Goal: Task Accomplishment & Management: Complete application form

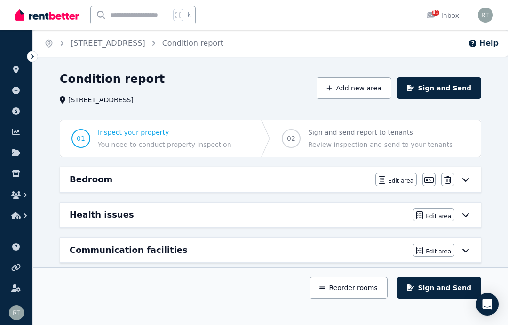
click at [0, 0] on span "Properties" at bounding box center [0, 0] width 0 height 0
click at [31, 57] on icon at bounding box center [32, 56] width 9 height 9
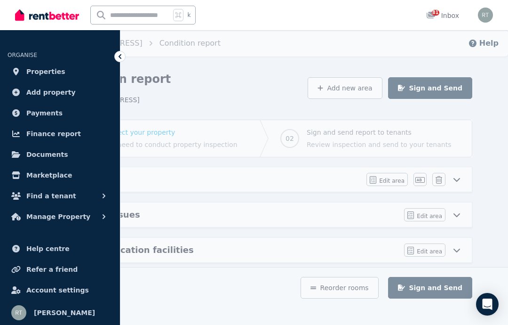
click at [35, 71] on span "Properties" at bounding box center [45, 71] width 39 height 11
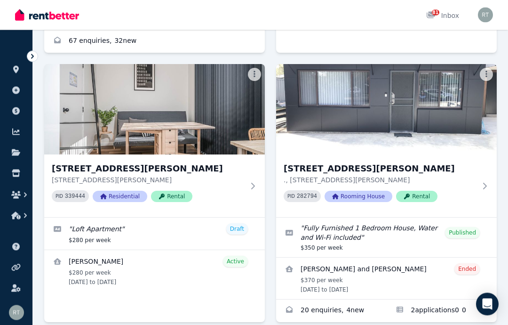
scroll to position [1576, 0]
click at [465, 164] on h3 "[STREET_ADDRESS][PERSON_NAME]" at bounding box center [380, 168] width 192 height 13
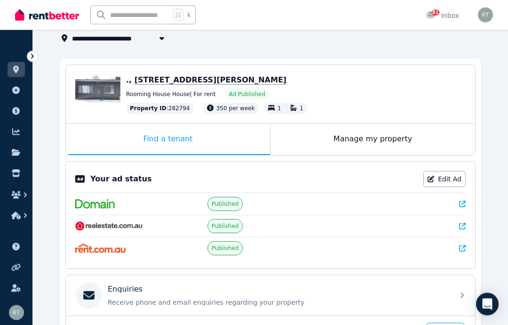
scroll to position [63, 0]
click at [422, 144] on div "Manage my property" at bounding box center [373, 139] width 205 height 31
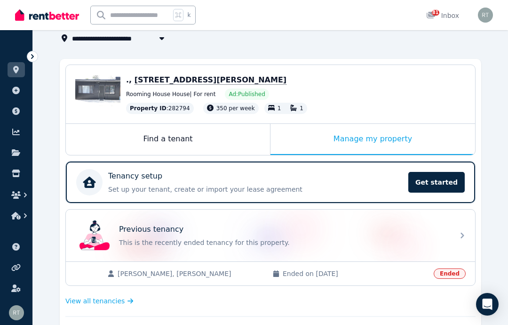
click at [452, 233] on div "Previous tenancy This is the recently ended tenancy for this property." at bounding box center [270, 235] width 409 height 52
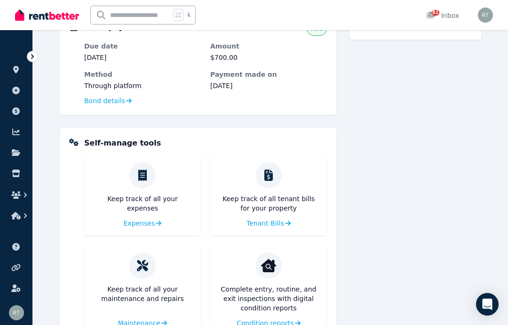
scroll to position [399, 0]
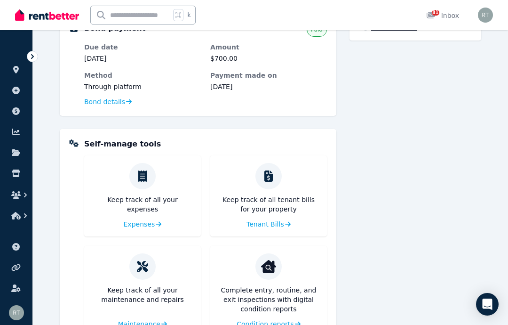
click at [267, 271] on img at bounding box center [268, 266] width 15 height 15
click at [270, 323] on span "Condition reports" at bounding box center [265, 323] width 57 height 9
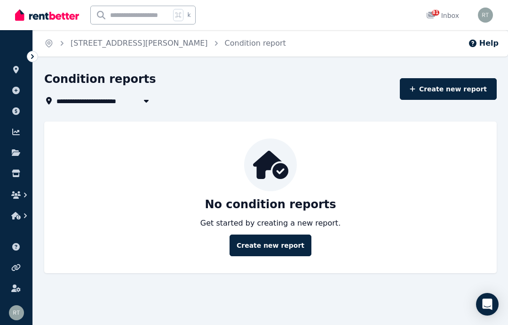
click at [271, 245] on link "Create new report" at bounding box center [271, 245] width 82 height 22
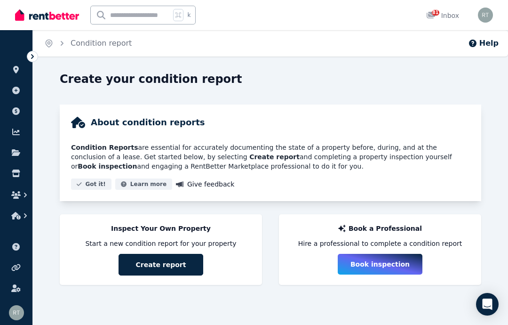
click at [177, 266] on button "Create report" at bounding box center [161, 265] width 85 height 22
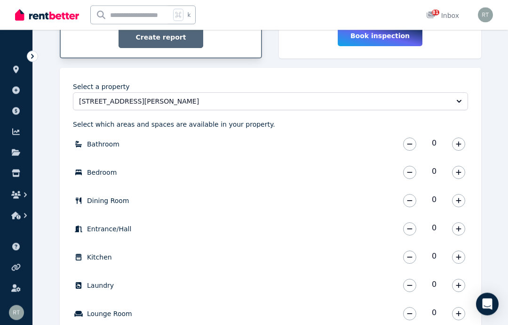
scroll to position [229, 0]
click at [456, 145] on icon "button" at bounding box center [459, 143] width 6 height 7
click at [457, 170] on icon "button" at bounding box center [459, 171] width 6 height 7
click at [460, 254] on icon "button" at bounding box center [459, 256] width 6 height 7
click at [461, 310] on icon "button" at bounding box center [459, 313] width 6 height 7
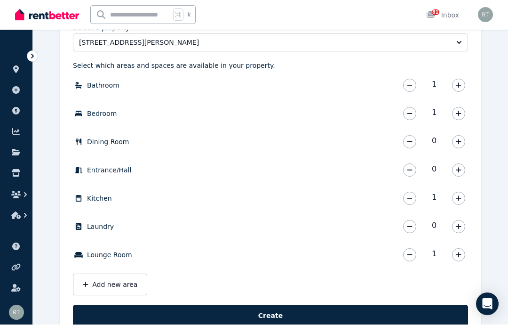
scroll to position [281, 0]
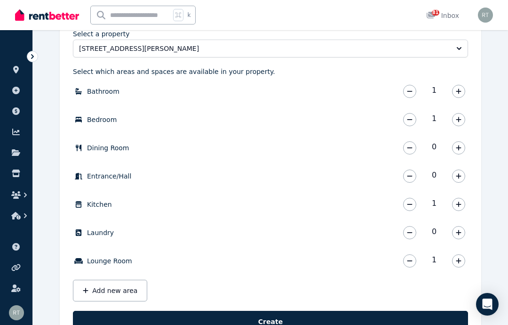
click at [274, 324] on button "Create" at bounding box center [270, 322] width 395 height 22
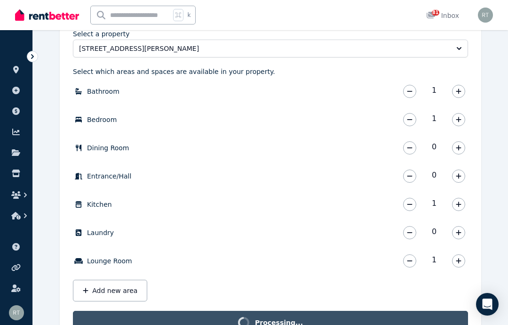
scroll to position [269, 0]
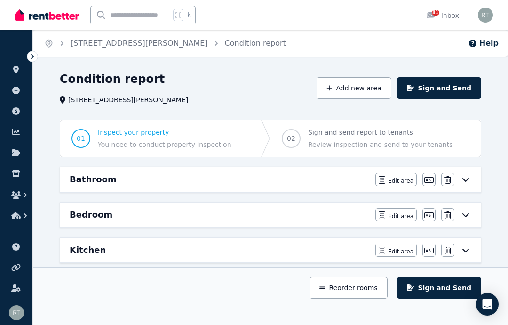
click at [394, 179] on span "Edit area" at bounding box center [400, 181] width 25 height 8
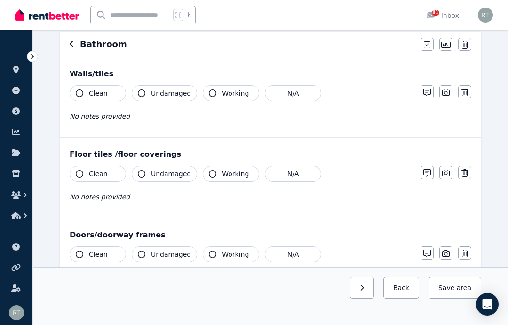
scroll to position [71, 0]
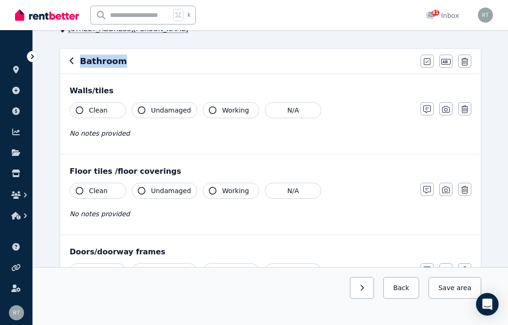
click at [431, 63] on button "button" at bounding box center [427, 61] width 13 height 13
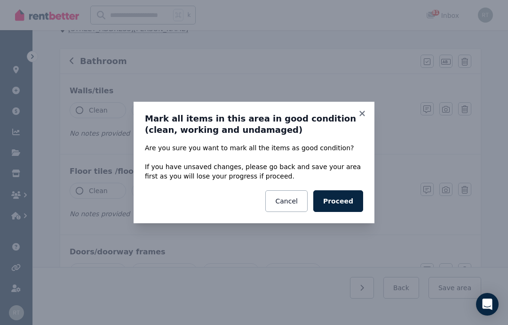
click at [354, 212] on button "Proceed" at bounding box center [338, 201] width 50 height 22
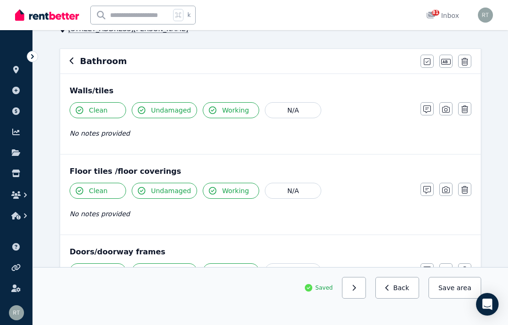
click at [446, 108] on icon "button" at bounding box center [446, 109] width 8 height 8
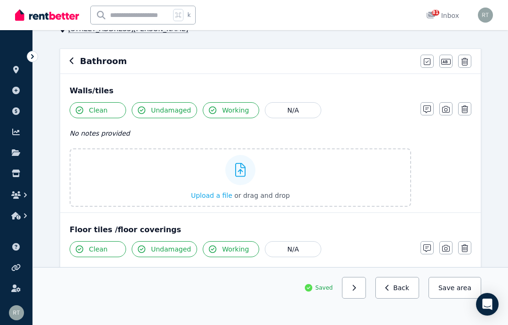
click at [247, 176] on div at bounding box center [240, 170] width 30 height 30
click at [0, 0] on input "Upload a file or drag and drop" at bounding box center [0, 0] width 0 height 0
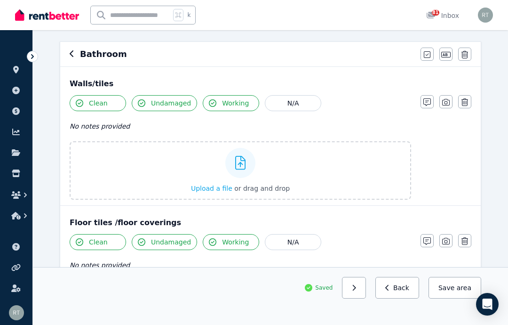
scroll to position [77, 0]
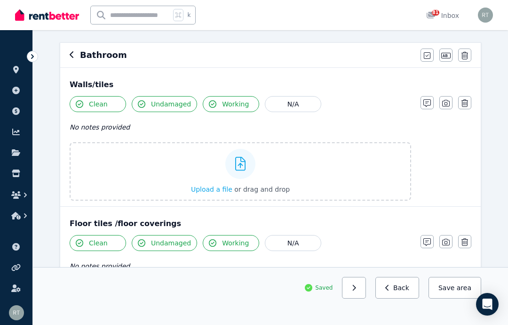
click at [446, 100] on icon "button" at bounding box center [446, 103] width 8 height 7
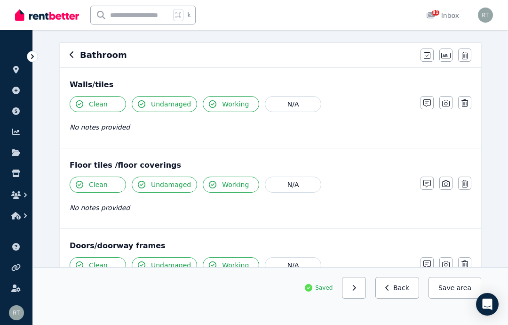
click at [447, 101] on icon "button" at bounding box center [446, 103] width 8 height 8
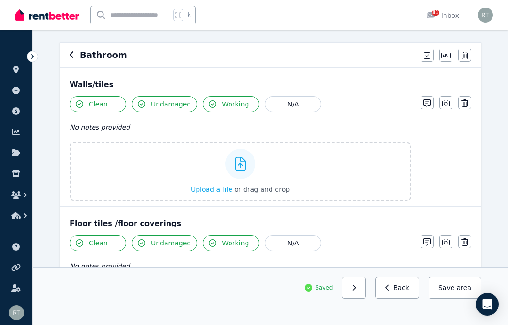
click at [236, 165] on icon at bounding box center [240, 164] width 11 height 14
click at [0, 0] on input "Upload a file or drag and drop" at bounding box center [0, 0] width 0 height 0
click at [223, 179] on div "Upload a file or drag and drop" at bounding box center [240, 171] width 99 height 56
click at [0, 0] on input "Upload a file or drag and drop" at bounding box center [0, 0] width 0 height 0
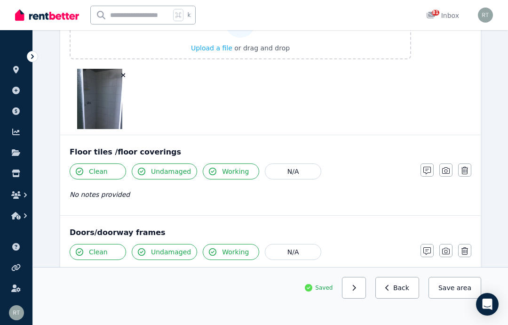
scroll to position [256, 0]
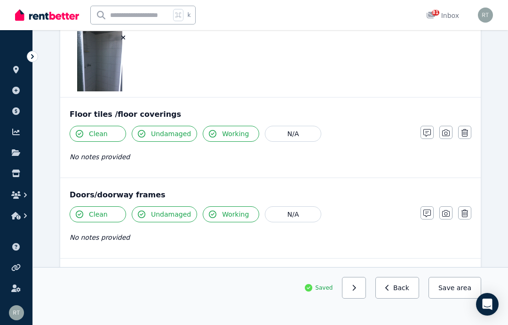
click at [447, 132] on icon "button" at bounding box center [446, 133] width 8 height 8
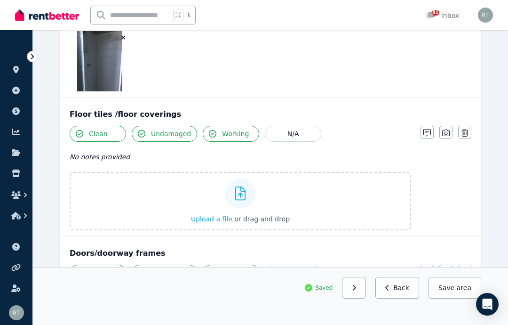
click at [263, 201] on div "Upload a file or drag and drop" at bounding box center [240, 201] width 99 height 56
click at [0, 0] on input "Upload a file or drag and drop" at bounding box center [0, 0] width 0 height 0
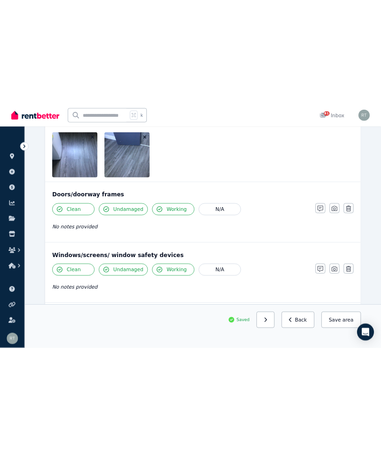
scroll to position [459, 0]
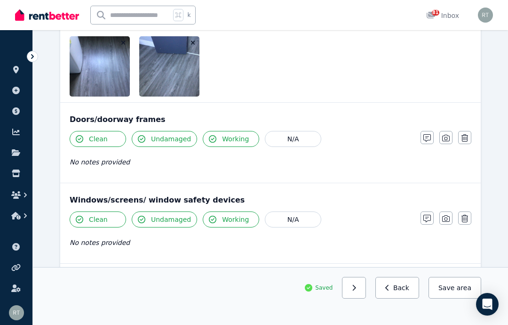
click at [449, 137] on icon "button" at bounding box center [446, 138] width 8 height 8
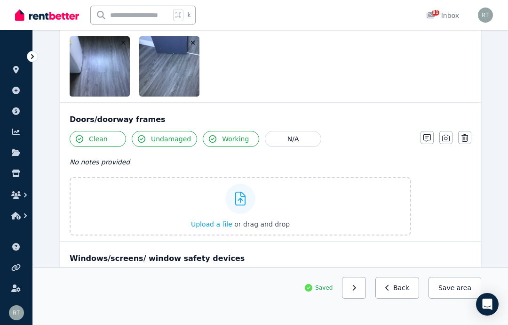
click at [271, 205] on div "Upload a file or drag and drop" at bounding box center [240, 206] width 99 height 56
click at [0, 0] on input "Upload a file or drag and drop" at bounding box center [0, 0] width 0 height 0
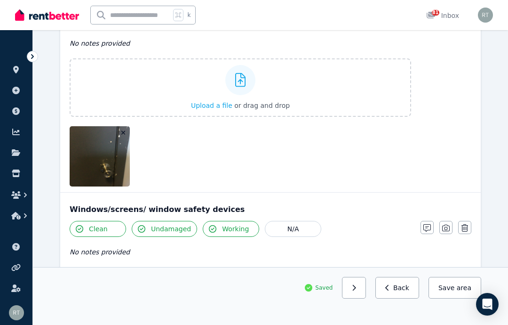
scroll to position [578, 0]
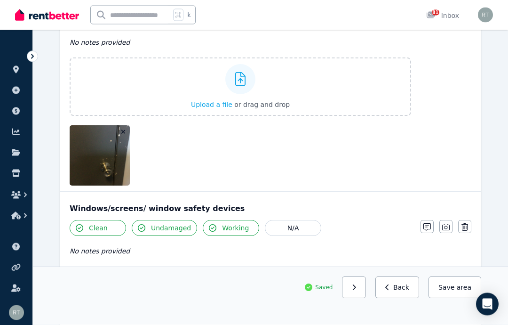
click at [251, 84] on div at bounding box center [240, 79] width 30 height 30
click at [0, 0] on input "Upload a file or drag and drop" at bounding box center [0, 0] width 0 height 0
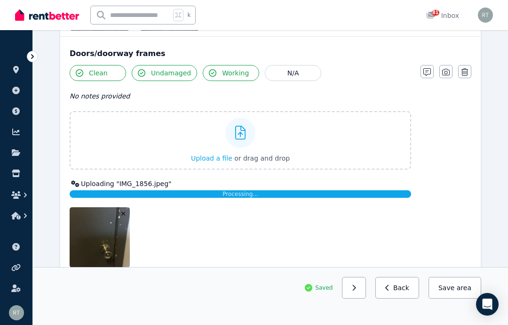
scroll to position [524, 0]
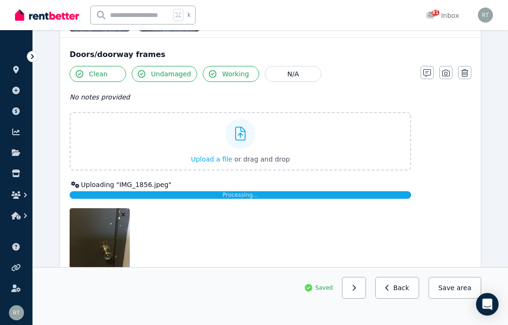
click at [426, 73] on icon "button" at bounding box center [427, 73] width 8 height 8
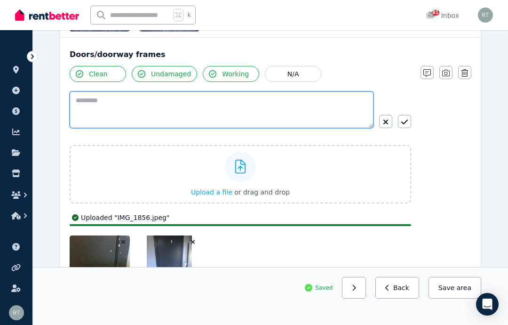
click at [257, 103] on textarea at bounding box center [222, 109] width 304 height 37
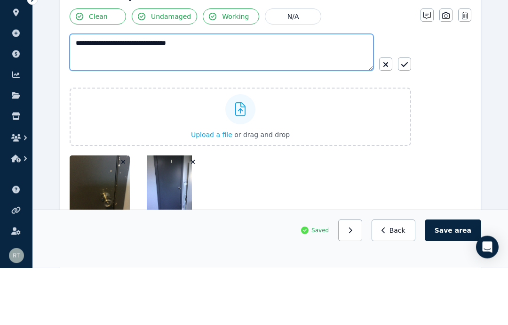
type textarea "**********"
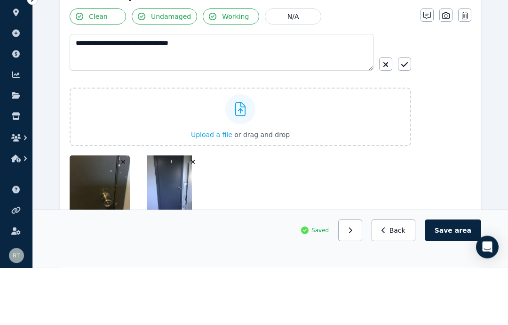
click at [407, 118] on icon "button" at bounding box center [404, 122] width 7 height 8
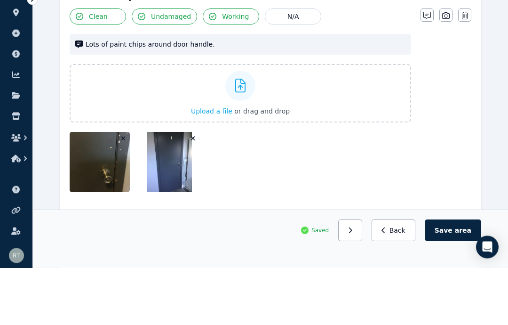
scroll to position [582, 0]
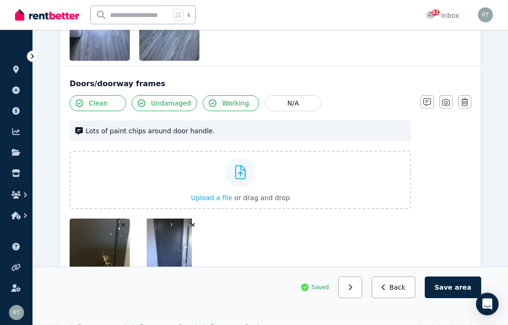
click at [449, 97] on button "button" at bounding box center [445, 102] width 13 height 13
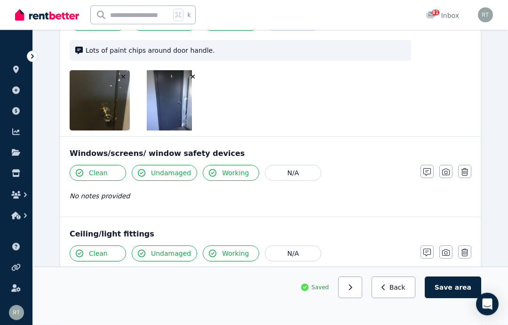
scroll to position [576, 0]
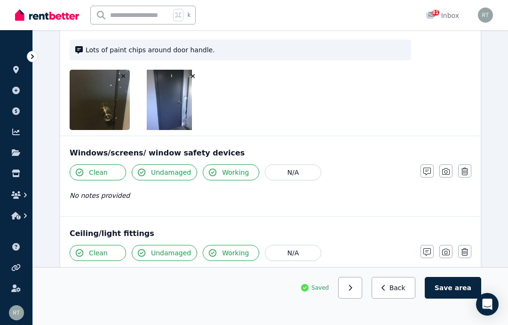
click at [449, 171] on icon "button" at bounding box center [446, 172] width 8 height 8
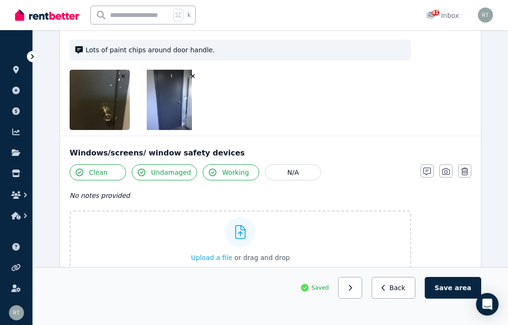
click at [285, 243] on div "Upload a file or drag and drop" at bounding box center [240, 239] width 99 height 56
click at [0, 0] on input "Upload a file or drag and drop" at bounding box center [0, 0] width 0 height 0
click at [449, 169] on icon "button" at bounding box center [446, 171] width 8 height 7
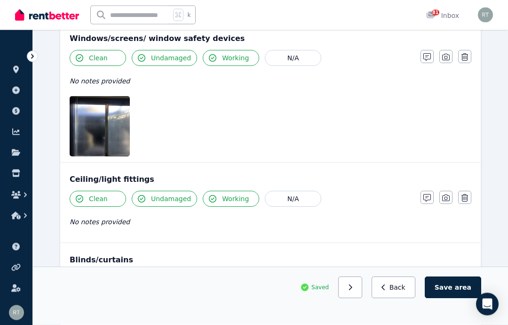
scroll to position [694, 0]
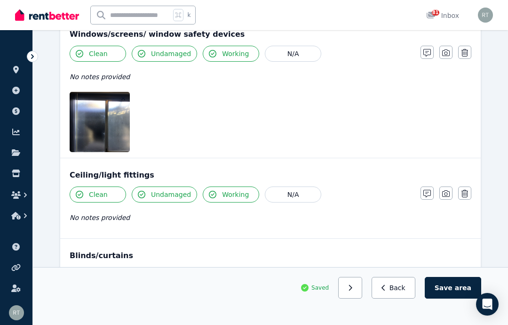
click at [447, 192] on icon "button" at bounding box center [446, 194] width 8 height 8
click at [316, 267] on label "Upload a file or drag and drop" at bounding box center [241, 261] width 342 height 58
click at [0, 0] on input "Upload a file or drag and drop" at bounding box center [0, 0] width 0 height 0
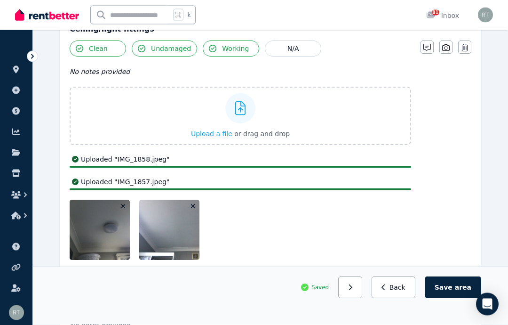
scroll to position [840, 0]
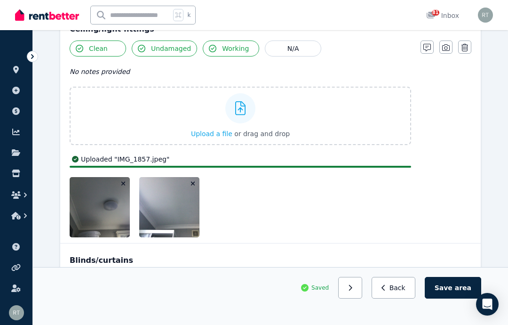
click at [447, 49] on icon "button" at bounding box center [446, 48] width 8 height 8
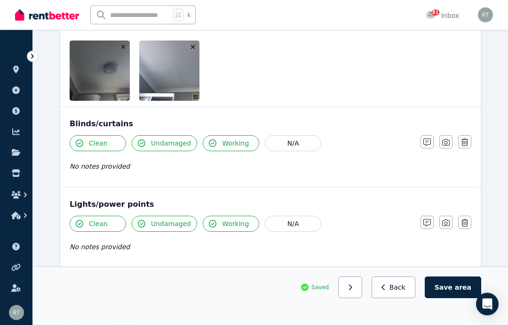
scroll to position [887, 0]
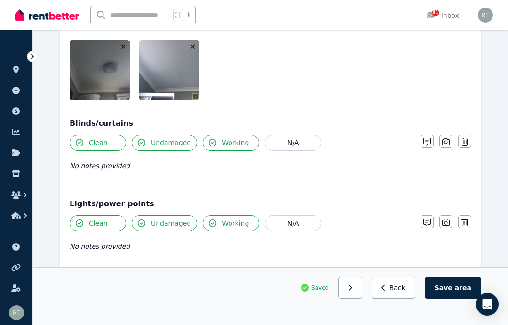
click at [447, 141] on icon "button" at bounding box center [446, 142] width 8 height 8
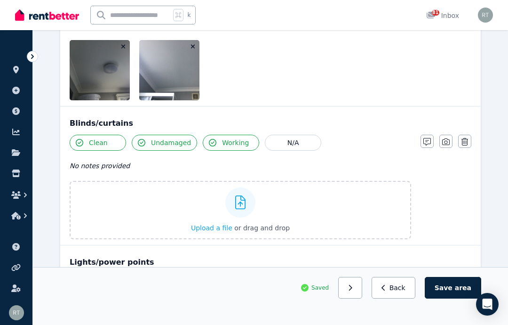
click at [358, 212] on label "Upload a file or drag and drop" at bounding box center [241, 210] width 342 height 58
click at [0, 0] on input "Upload a file or drag and drop" at bounding box center [0, 0] width 0 height 0
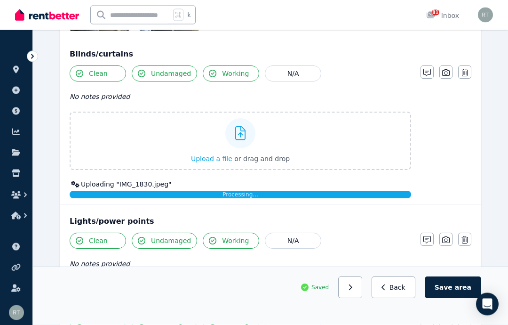
scroll to position [956, 0]
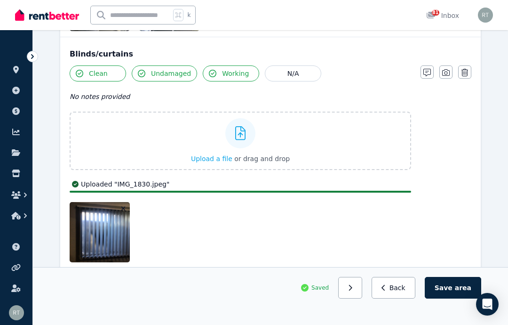
click at [450, 71] on button "button" at bounding box center [445, 71] width 13 height 13
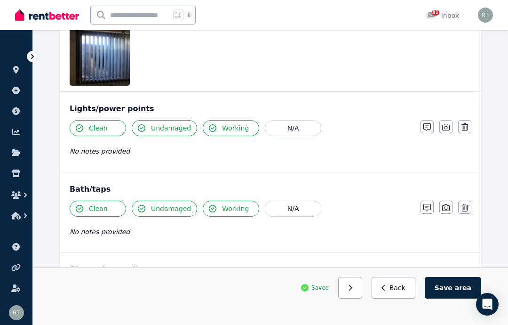
scroll to position [1045, 0]
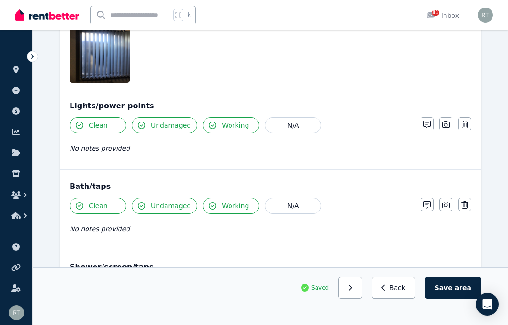
click at [449, 205] on icon "button" at bounding box center [446, 205] width 8 height 8
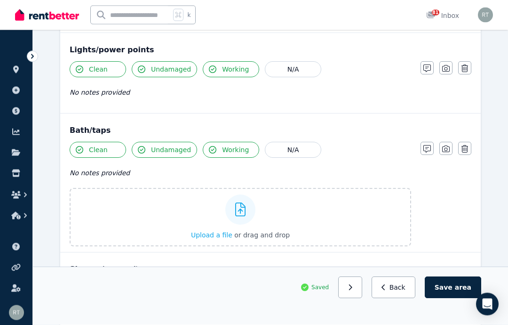
scroll to position [1101, 0]
click at [250, 220] on div at bounding box center [240, 209] width 30 height 30
click at [0, 0] on input "Upload a file or drag and drop" at bounding box center [0, 0] width 0 height 0
click at [444, 149] on icon "button" at bounding box center [446, 149] width 8 height 8
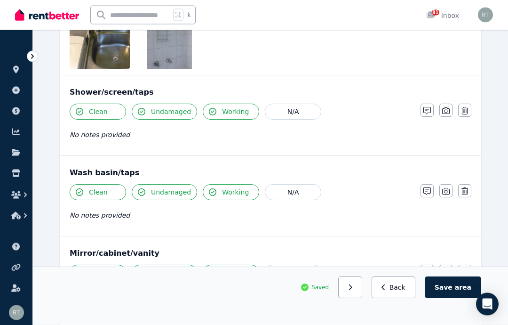
scroll to position [1280, 0]
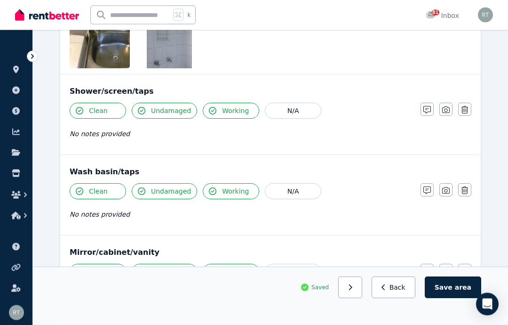
click at [444, 109] on icon "button" at bounding box center [446, 110] width 8 height 8
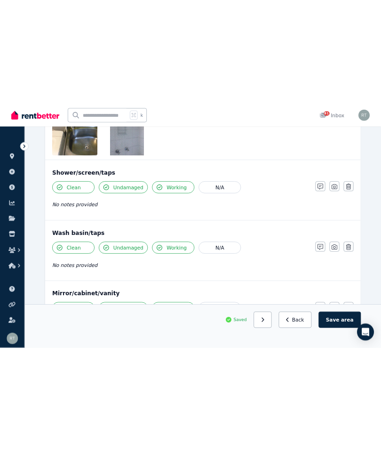
scroll to position [1281, 0]
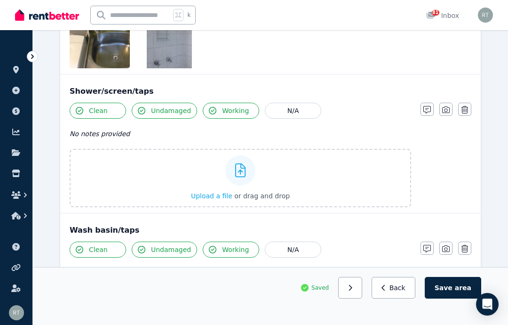
click at [246, 168] on icon at bounding box center [240, 170] width 11 height 14
click at [0, 0] on input "Upload a file or drag and drop" at bounding box center [0, 0] width 0 height 0
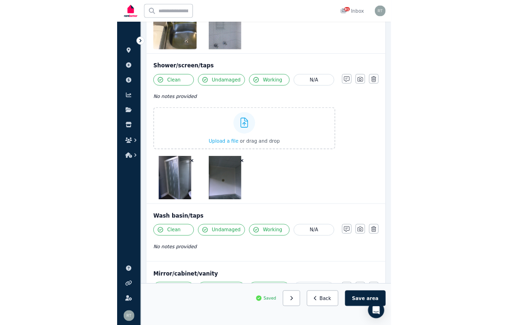
scroll to position [1318, 0]
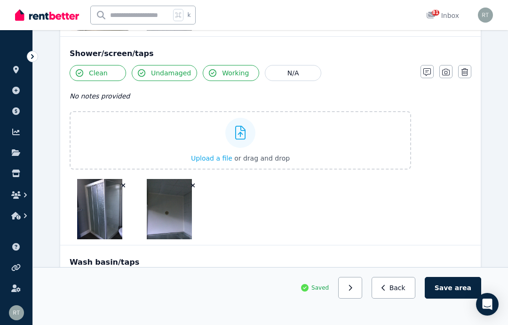
click at [234, 141] on div at bounding box center [240, 133] width 30 height 30
click at [0, 0] on input "Upload a file or drag and drop" at bounding box center [0, 0] width 0 height 0
click at [449, 73] on icon "button" at bounding box center [446, 72] width 8 height 8
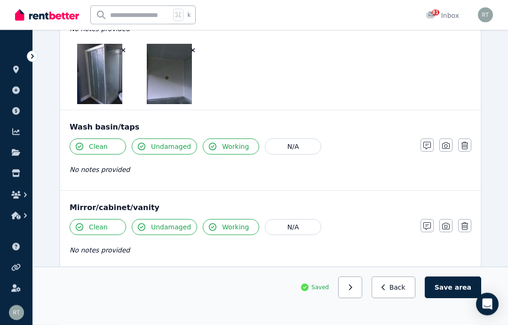
scroll to position [1387, 0]
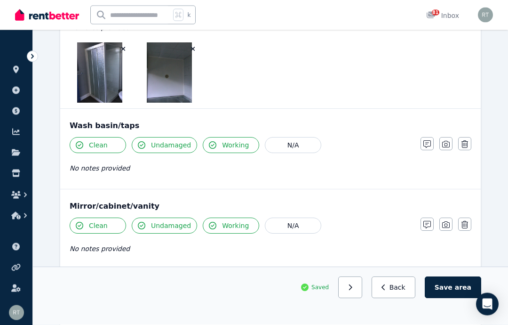
click at [446, 141] on icon "button" at bounding box center [446, 144] width 8 height 7
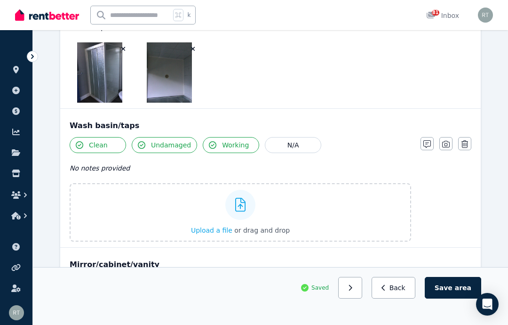
click at [238, 211] on icon at bounding box center [240, 205] width 11 height 14
click at [0, 0] on input "Upload a file or drag and drop" at bounding box center [0, 0] width 0 height 0
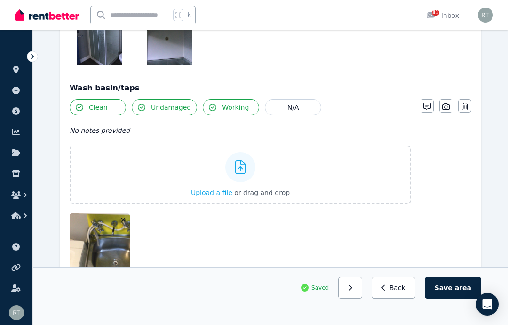
click at [247, 174] on div at bounding box center [240, 167] width 30 height 30
click at [0, 0] on input "Upload a file or drag and drop" at bounding box center [0, 0] width 0 height 0
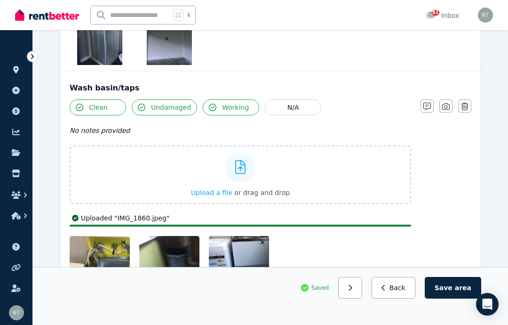
click at [447, 106] on icon "button" at bounding box center [446, 107] width 8 height 8
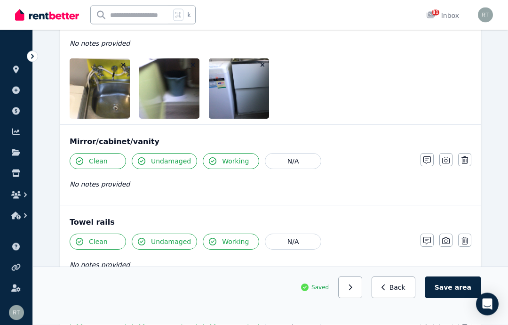
scroll to position [1512, 0]
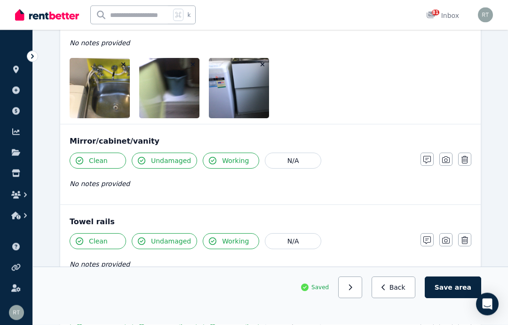
click at [450, 156] on button "button" at bounding box center [445, 159] width 13 height 13
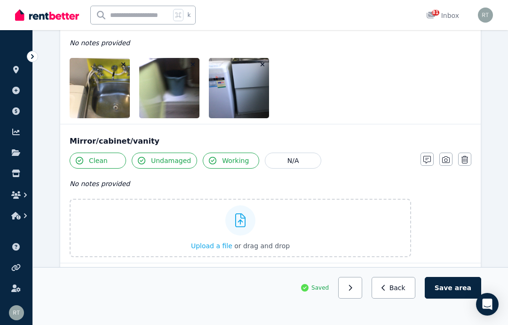
click at [290, 226] on label "Upload a file or drag and drop" at bounding box center [241, 228] width 342 height 58
click at [0, 0] on input "Upload a file or drag and drop" at bounding box center [0, 0] width 0 height 0
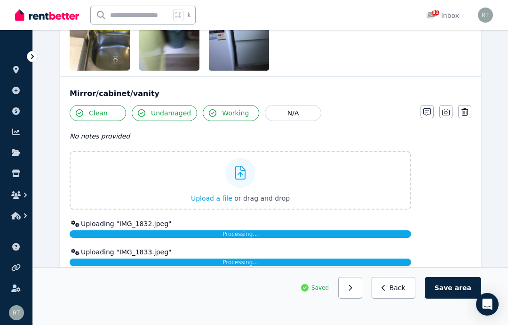
scroll to position [1561, 0]
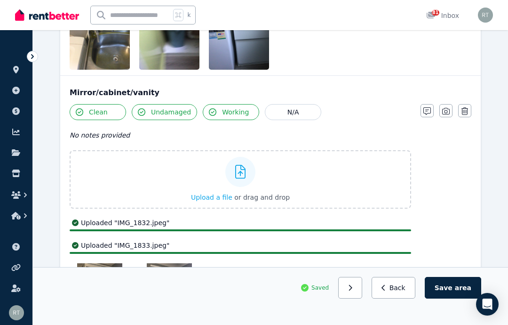
click at [449, 112] on icon "button" at bounding box center [446, 111] width 8 height 8
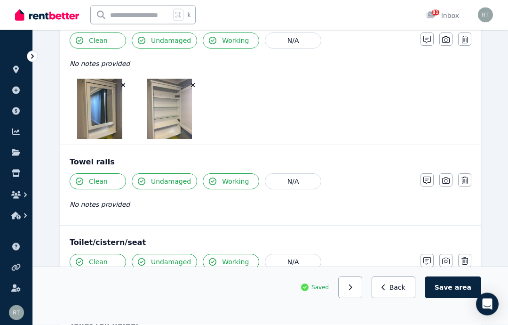
scroll to position [1633, 0]
click at [447, 178] on icon "button" at bounding box center [446, 180] width 8 height 8
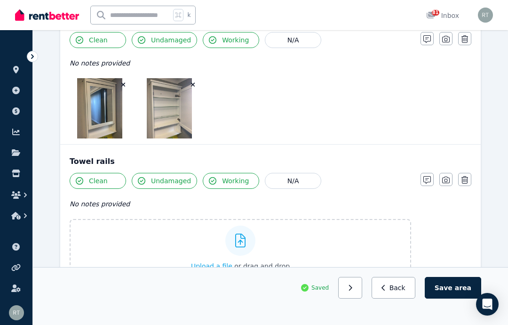
click at [287, 244] on label "Upload a file or drag and drop" at bounding box center [241, 248] width 342 height 58
click at [0, 0] on input "Upload a file or drag and drop" at bounding box center [0, 0] width 0 height 0
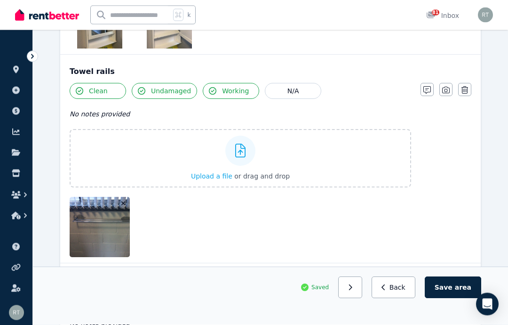
scroll to position [1726, 0]
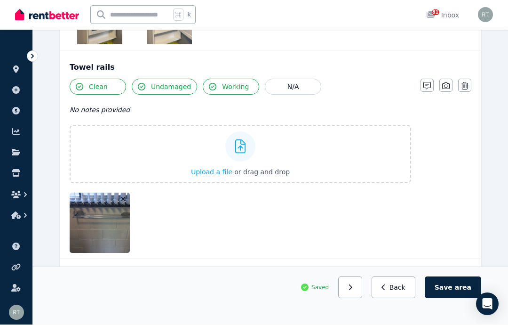
click at [430, 86] on icon "button" at bounding box center [427, 86] width 8 height 8
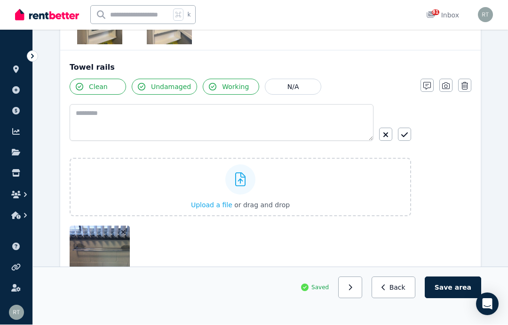
scroll to position [1727, 0]
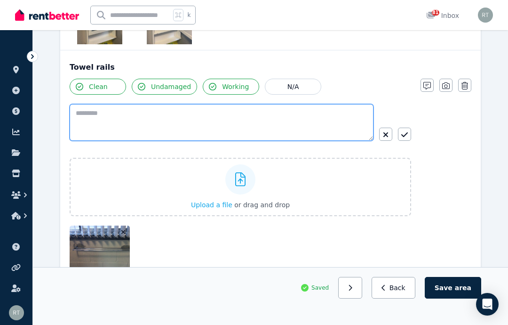
click at [227, 122] on textarea at bounding box center [222, 122] width 304 height 37
type textarea "*"
type textarea "**********"
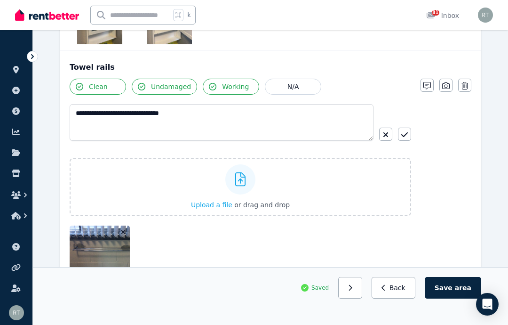
click at [407, 136] on icon "button" at bounding box center [404, 135] width 7 height 8
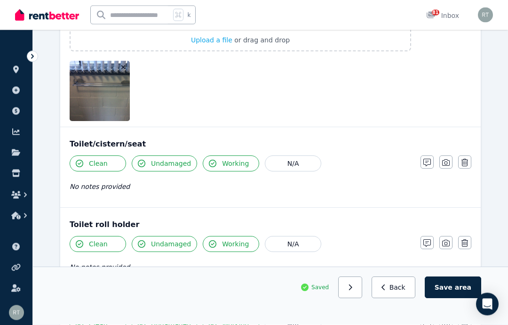
click at [447, 160] on icon "button" at bounding box center [446, 163] width 8 height 7
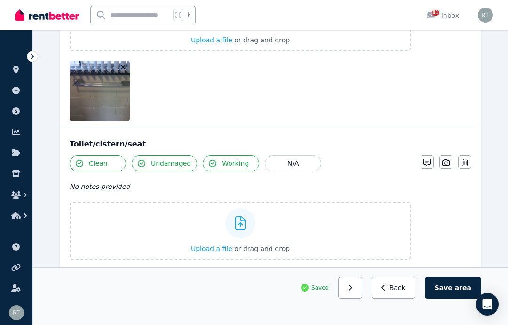
click at [354, 230] on label "Upload a file or drag and drop" at bounding box center [241, 230] width 342 height 58
click at [0, 0] on input "Upload a file or drag and drop" at bounding box center [0, 0] width 0 height 0
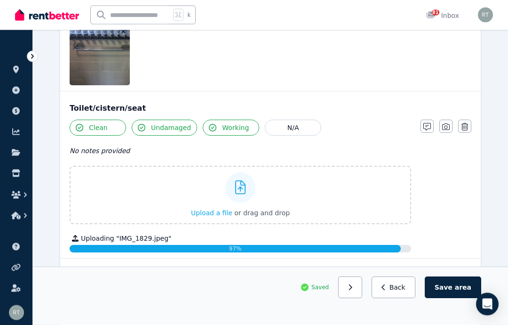
scroll to position [1904, 0]
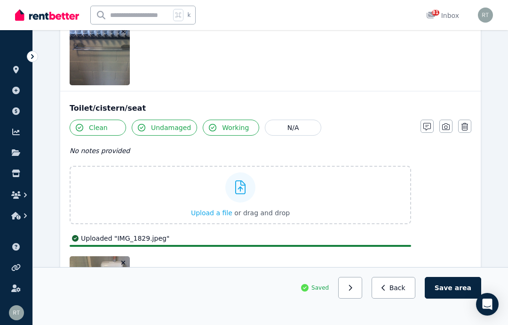
click at [449, 125] on icon "button" at bounding box center [446, 127] width 8 height 8
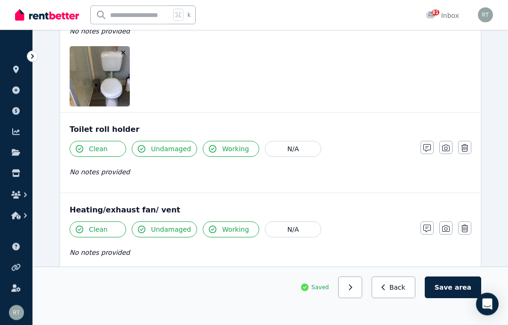
scroll to position [2024, 0]
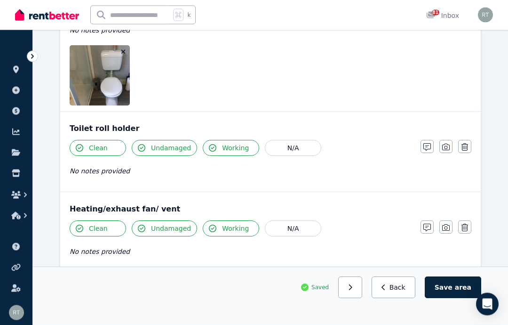
click at [448, 145] on icon "button" at bounding box center [446, 148] width 8 height 8
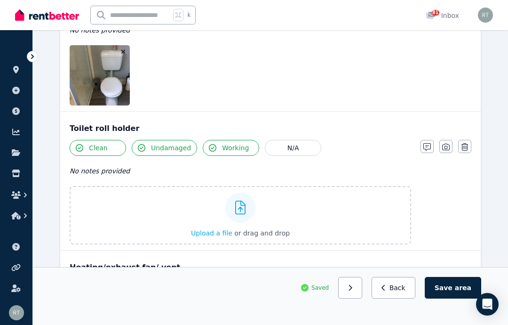
click at [205, 226] on div "Upload a file or drag and drop" at bounding box center [240, 215] width 99 height 56
click at [0, 0] on input "Upload a file or drag and drop" at bounding box center [0, 0] width 0 height 0
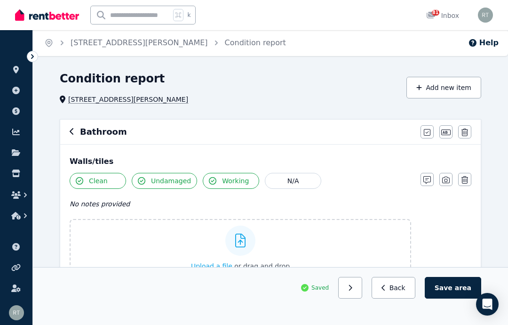
scroll to position [0, 0]
click at [427, 89] on button "Add new item" at bounding box center [444, 88] width 75 height 22
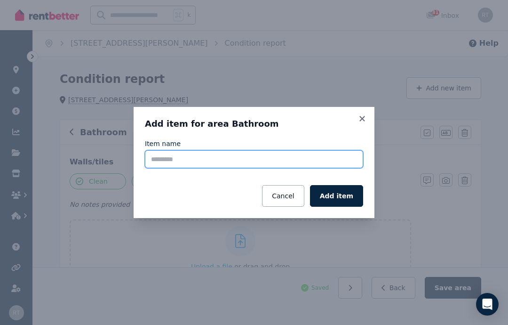
click at [242, 163] on input "Item name" at bounding box center [254, 159] width 218 height 18
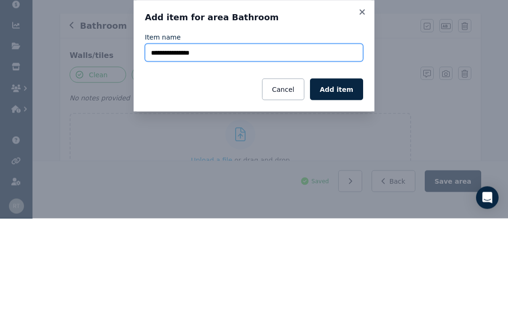
type input "**********"
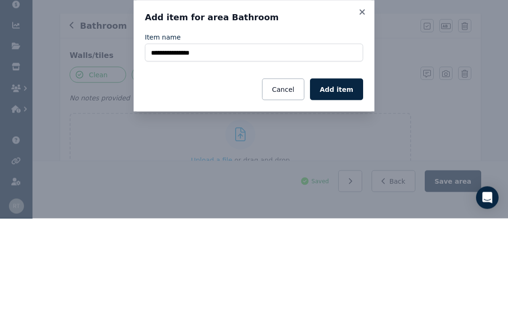
click at [344, 185] on button "Add item" at bounding box center [336, 196] width 53 height 22
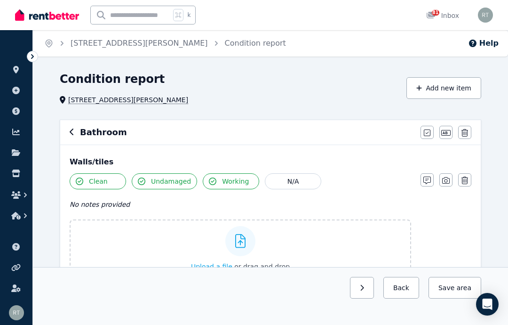
click at [422, 87] on icon "button" at bounding box center [419, 88] width 6 height 7
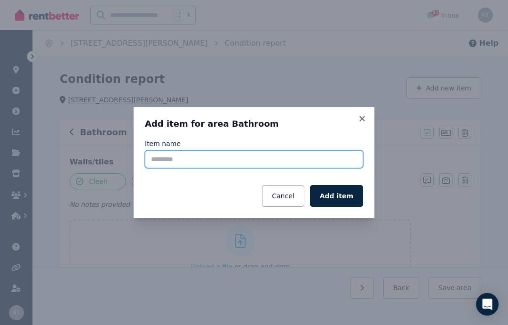
click at [287, 160] on input "Item name" at bounding box center [254, 159] width 218 height 18
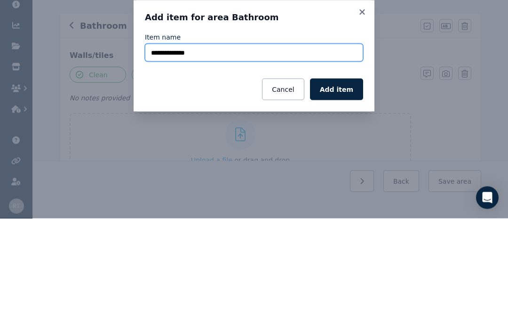
type input "**********"
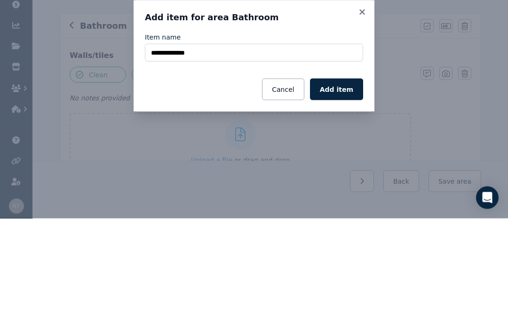
click at [346, 185] on button "Add item" at bounding box center [336, 196] width 53 height 22
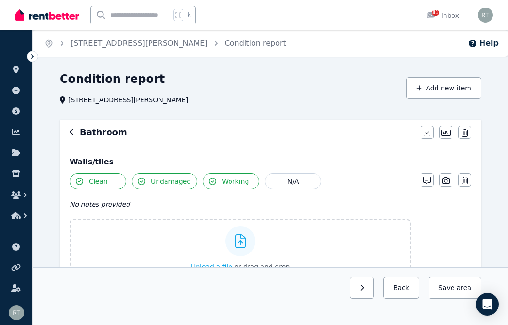
click at [422, 87] on icon "button" at bounding box center [419, 88] width 6 height 7
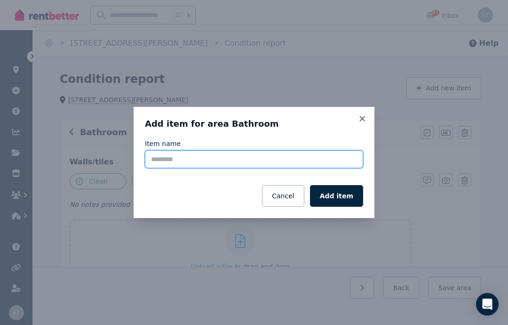
click at [251, 160] on input "Item name" at bounding box center [254, 159] width 218 height 18
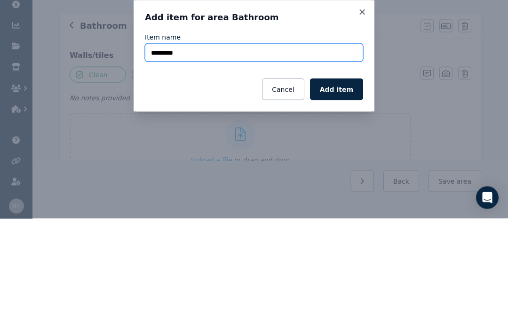
type input "********"
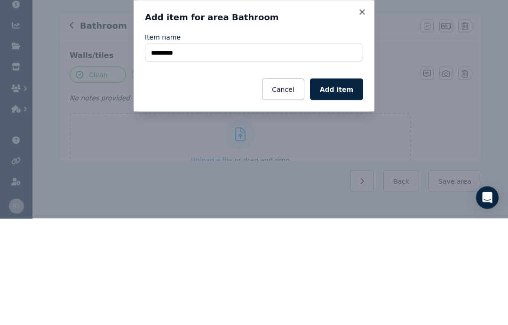
click at [343, 185] on button "Add item" at bounding box center [336, 196] width 53 height 22
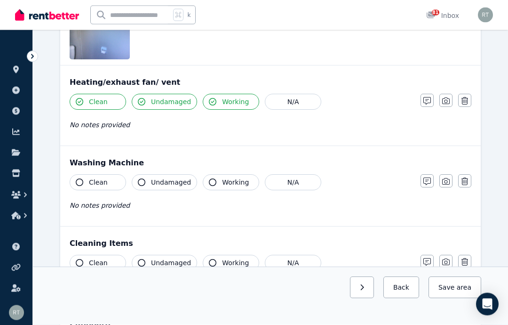
scroll to position [2260, 0]
click at [86, 180] on button "Clean" at bounding box center [98, 182] width 56 height 16
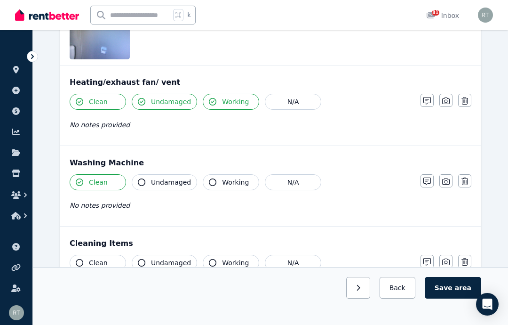
click at [150, 183] on button "Undamaged" at bounding box center [164, 182] width 65 height 16
click at [216, 182] on button "Working" at bounding box center [231, 182] width 56 height 16
click at [448, 180] on icon "button" at bounding box center [446, 181] width 8 height 8
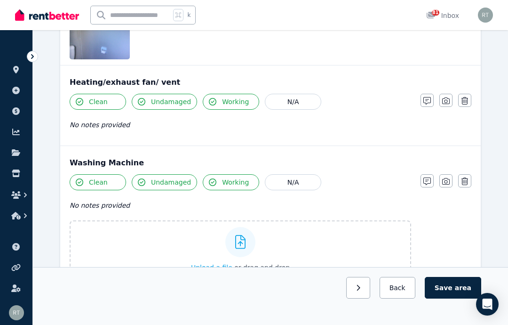
click at [211, 270] on span "Upload a file" at bounding box center [211, 267] width 41 height 8
click at [203, 259] on div "Upload a file or drag and drop" at bounding box center [240, 249] width 99 height 56
click at [0, 0] on input "Upload a file or drag and drop" at bounding box center [0, 0] width 0 height 0
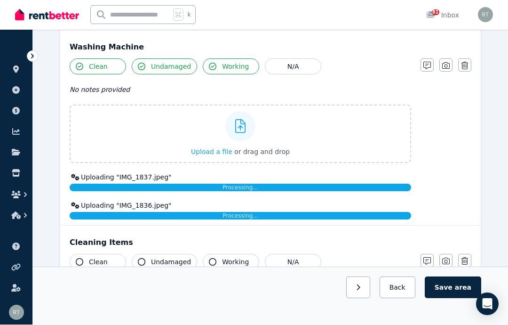
scroll to position [2376, 0]
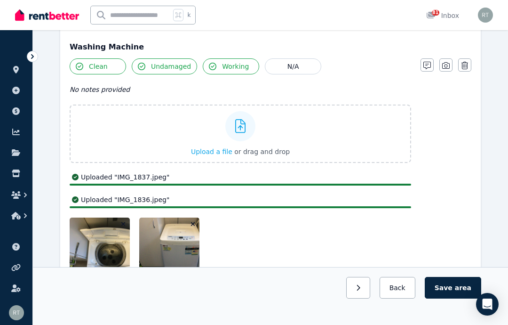
click at [448, 65] on icon "button" at bounding box center [446, 66] width 8 height 8
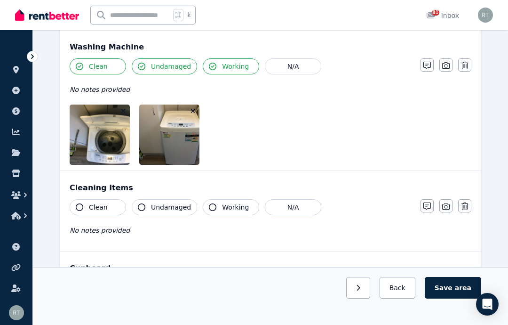
click at [85, 207] on button "Clean" at bounding box center [98, 207] width 56 height 16
click at [151, 207] on span "Undamaged" at bounding box center [171, 206] width 40 height 9
click at [216, 209] on button "Working" at bounding box center [231, 207] width 56 height 16
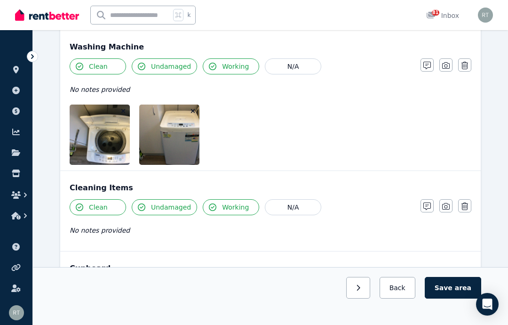
click at [449, 206] on icon "button" at bounding box center [446, 206] width 8 height 8
click at [211, 292] on span "Upload a file" at bounding box center [211, 292] width 41 height 8
click at [429, 207] on icon "button" at bounding box center [427, 206] width 8 height 8
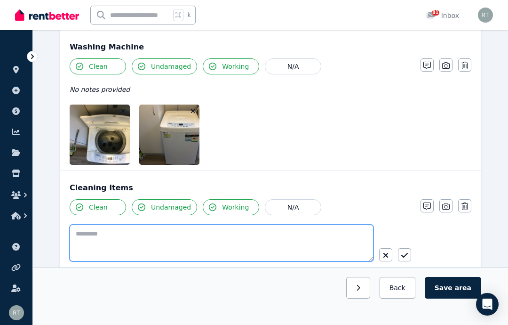
click at [224, 236] on textarea at bounding box center [222, 242] width 304 height 37
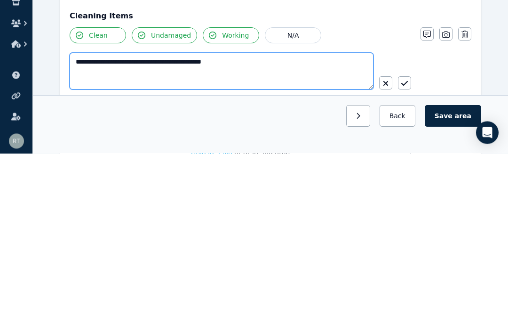
type textarea "**********"
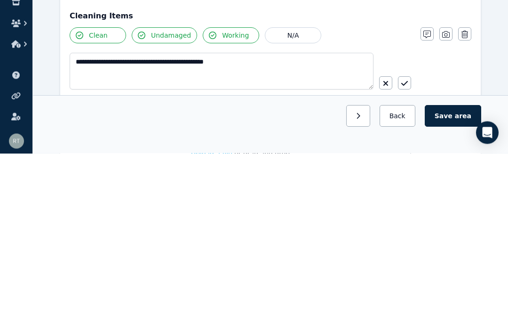
click at [409, 248] on button "button" at bounding box center [404, 254] width 13 height 13
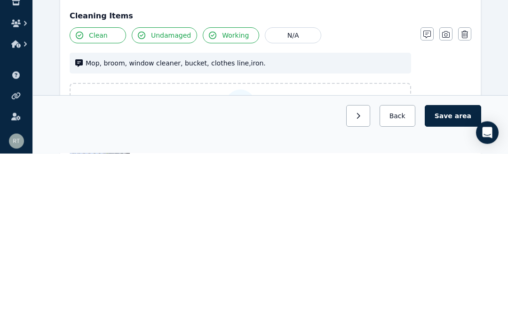
scroll to position [2547, 0]
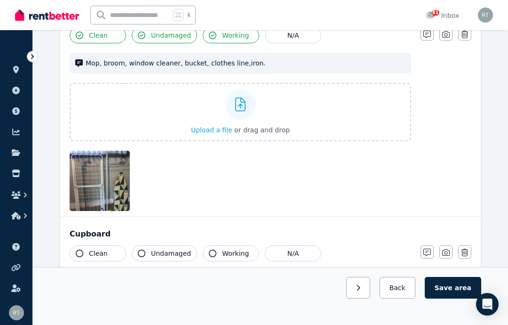
click at [449, 32] on icon "button" at bounding box center [446, 34] width 8 height 7
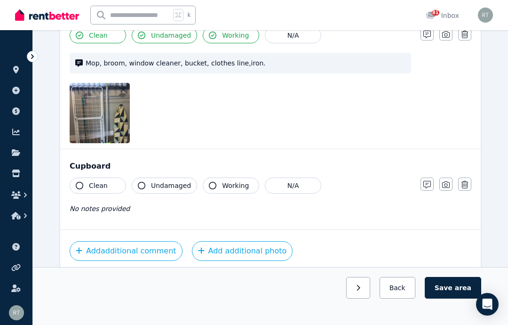
click at [87, 182] on button "Clean" at bounding box center [98, 185] width 56 height 16
click at [147, 182] on button "Undamaged" at bounding box center [164, 185] width 65 height 16
click at [222, 185] on span "Working" at bounding box center [235, 185] width 27 height 9
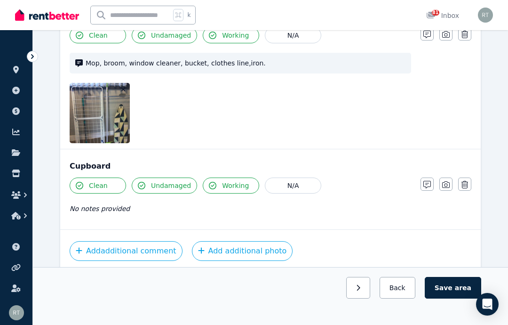
click at [449, 183] on icon "button" at bounding box center [446, 185] width 8 height 8
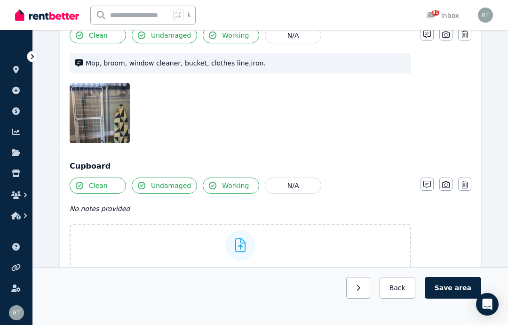
click at [215, 269] on span "Upload a file" at bounding box center [211, 271] width 41 height 8
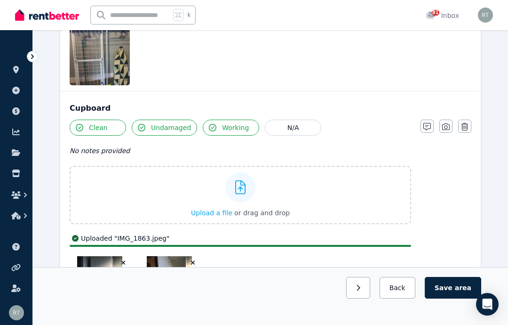
scroll to position [2606, 0]
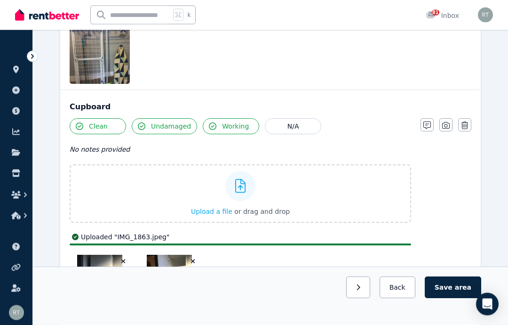
click at [451, 119] on button "button" at bounding box center [445, 125] width 13 height 13
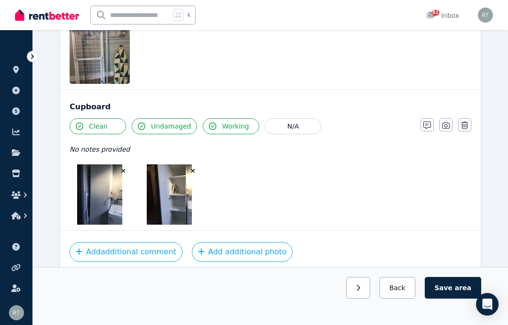
click at [461, 292] on span "area" at bounding box center [463, 287] width 16 height 9
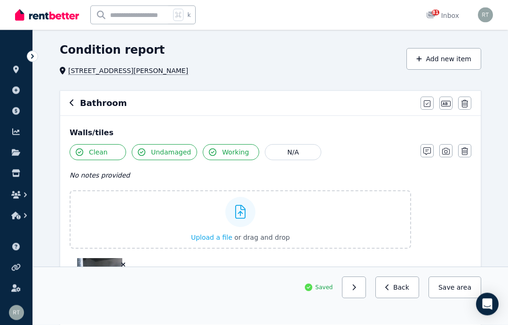
scroll to position [0, 0]
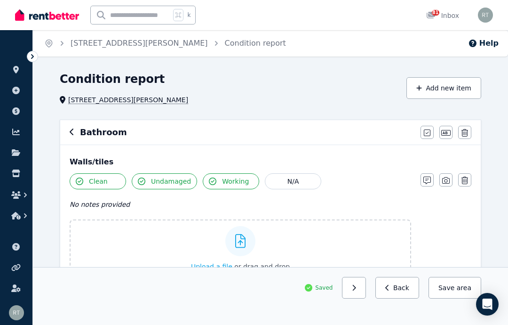
click at [70, 134] on icon "button" at bounding box center [72, 132] width 5 height 8
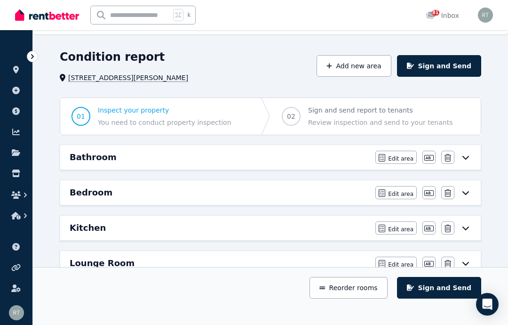
scroll to position [33, 0]
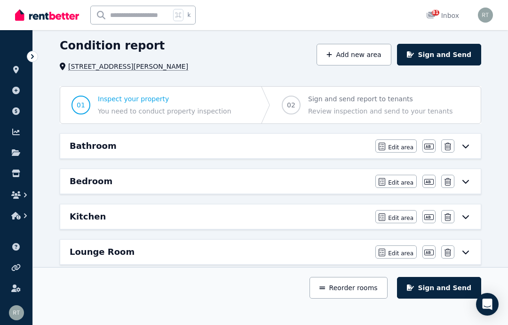
click at [469, 183] on icon at bounding box center [465, 181] width 11 height 8
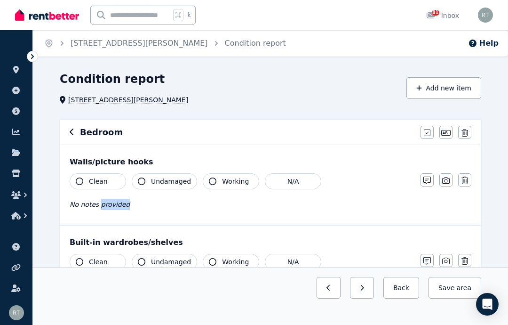
click at [433, 180] on button "button" at bounding box center [427, 179] width 13 height 13
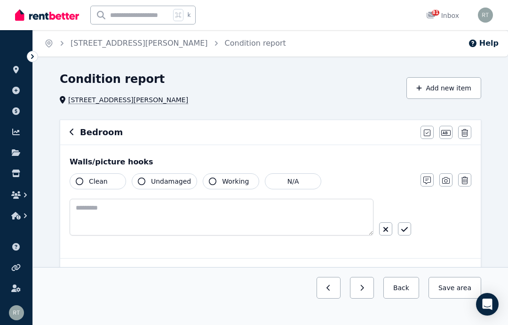
click at [442, 213] on div "Clean Undamaged Working N/A Notes Photo Delete" at bounding box center [271, 212] width 402 height 79
click at [428, 131] on icon "button" at bounding box center [427, 133] width 7 height 8
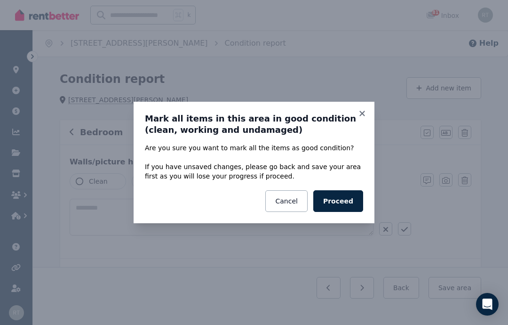
click at [354, 201] on button "Proceed" at bounding box center [338, 201] width 50 height 22
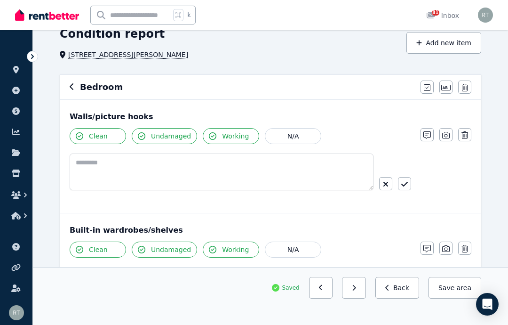
scroll to position [36, 0]
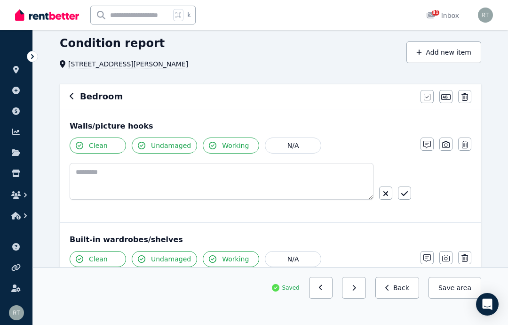
click at [448, 144] on icon "button" at bounding box center [446, 145] width 8 height 8
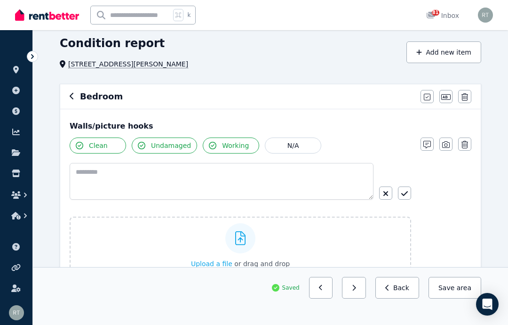
click at [249, 263] on span "or drag and drop" at bounding box center [262, 264] width 56 height 8
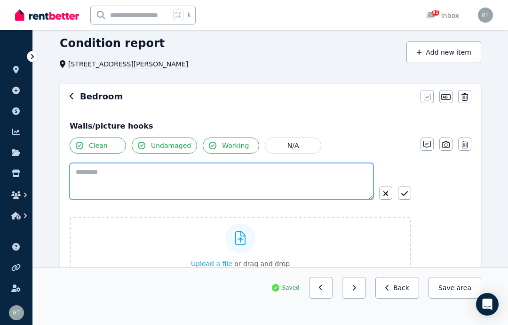
click at [199, 173] on textarea at bounding box center [222, 181] width 304 height 37
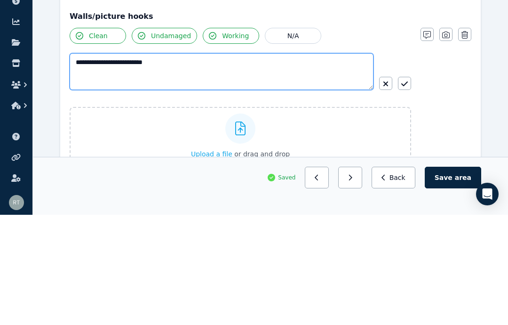
type textarea "**********"
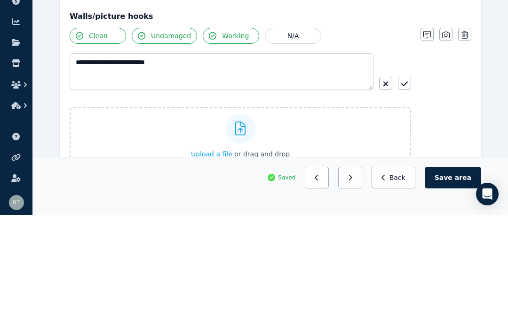
click at [409, 187] on button "button" at bounding box center [404, 193] width 13 height 13
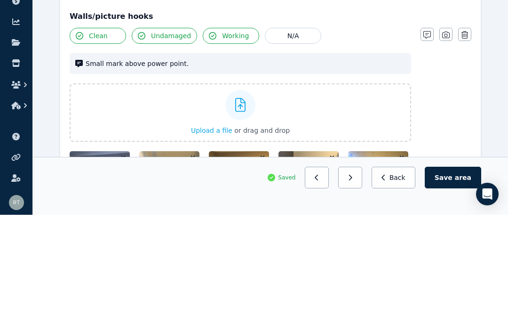
scroll to position [146, 0]
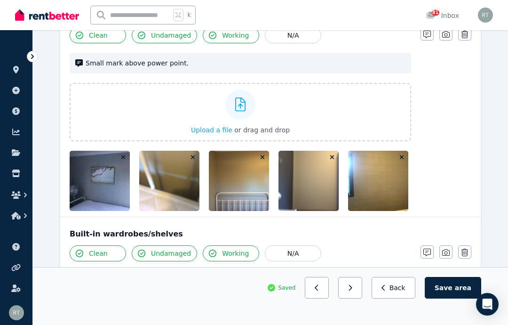
click at [450, 36] on button "button" at bounding box center [445, 33] width 13 height 13
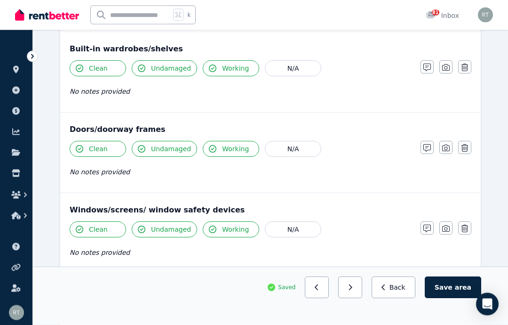
scroll to position [263, 0]
click at [450, 144] on button "button" at bounding box center [445, 146] width 13 height 13
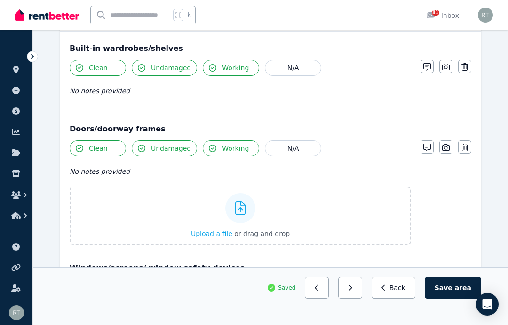
click at [313, 218] on label "Upload a file or drag and drop" at bounding box center [241, 215] width 342 height 58
click at [0, 0] on input "Upload a file or drag and drop" at bounding box center [0, 0] width 0 height 0
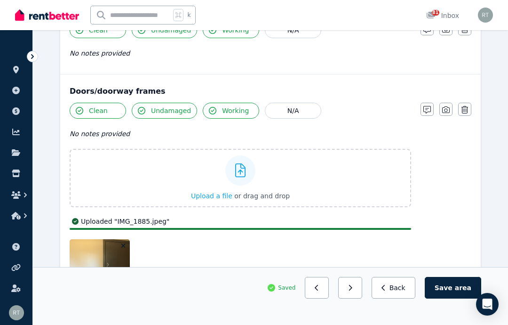
click at [447, 111] on icon "button" at bounding box center [446, 109] width 8 height 7
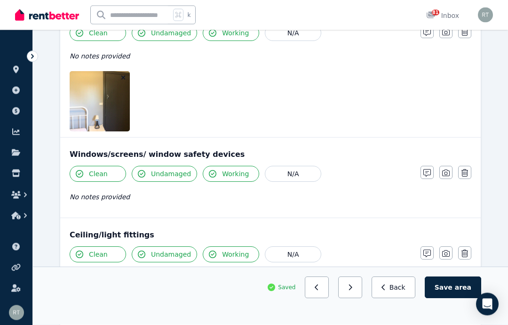
scroll to position [379, 0]
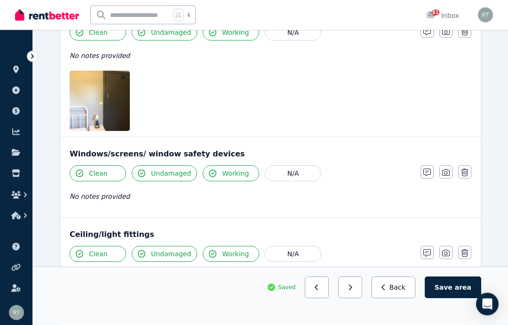
click at [448, 171] on icon "button" at bounding box center [446, 173] width 8 height 8
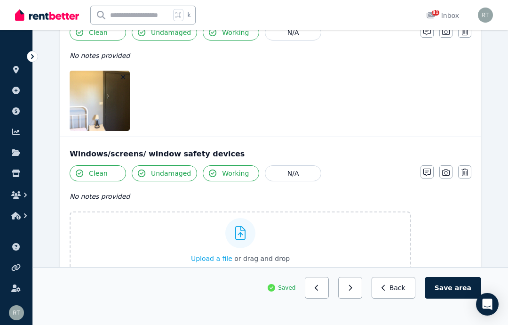
click at [208, 246] on div "Upload a file or drag and drop" at bounding box center [240, 240] width 99 height 56
click at [0, 0] on input "Upload a file or drag and drop" at bounding box center [0, 0] width 0 height 0
click at [445, 172] on icon "button" at bounding box center [446, 172] width 8 height 8
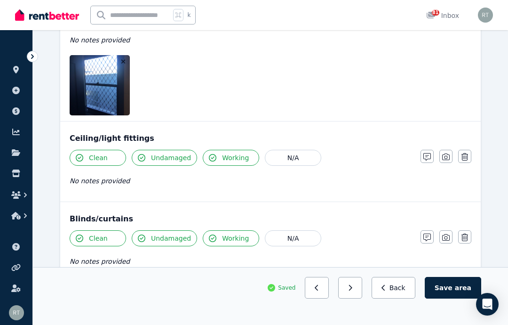
scroll to position [537, 0]
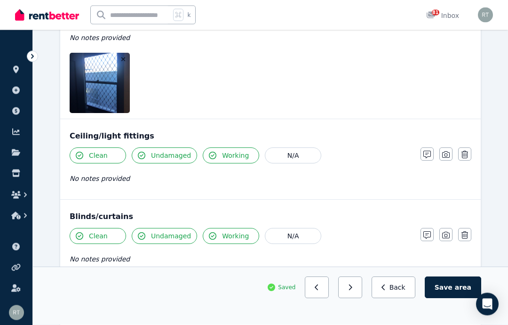
click at [445, 155] on icon "button" at bounding box center [446, 155] width 8 height 8
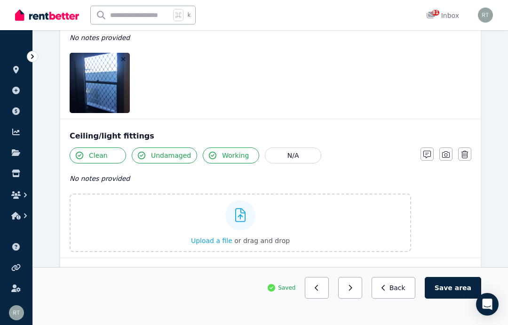
click at [226, 223] on div "Upload a file or drag and drop" at bounding box center [240, 222] width 99 height 56
click at [0, 0] on input "Upload a file or drag and drop" at bounding box center [0, 0] width 0 height 0
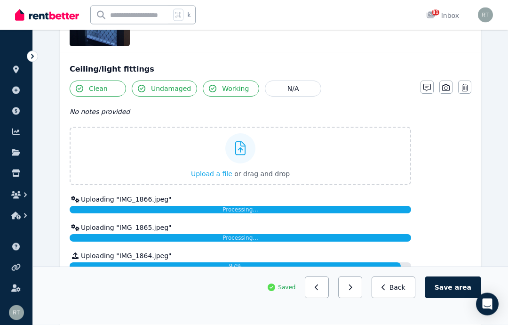
scroll to position [605, 0]
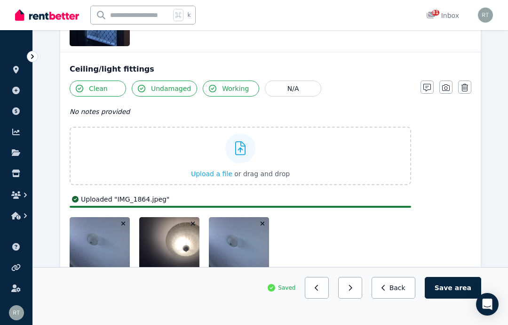
click at [451, 87] on button "button" at bounding box center [445, 86] width 13 height 13
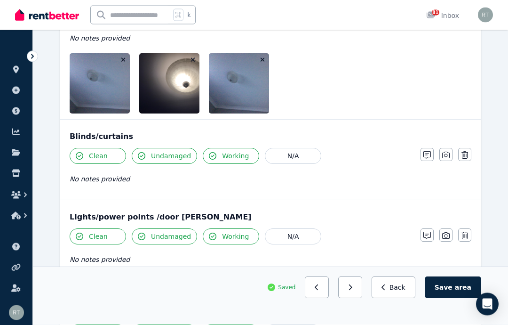
scroll to position [678, 0]
click at [450, 154] on button "button" at bounding box center [445, 154] width 13 height 13
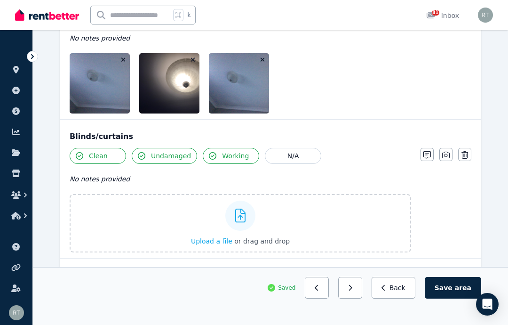
click at [341, 223] on label "Upload a file or drag and drop" at bounding box center [241, 223] width 342 height 58
click at [0, 0] on input "Upload a file or drag and drop" at bounding box center [0, 0] width 0 height 0
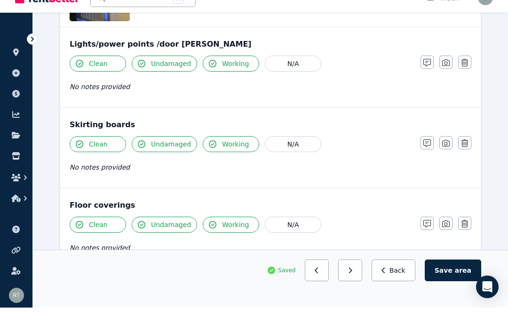
scroll to position [979, 0]
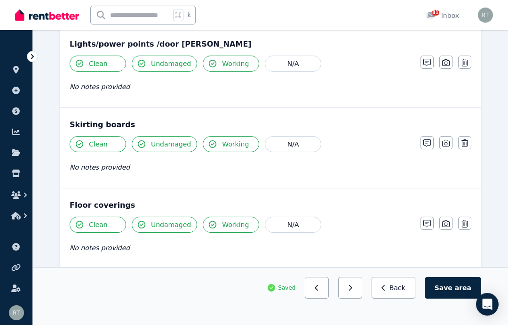
click at [469, 60] on button "button" at bounding box center [464, 62] width 13 height 13
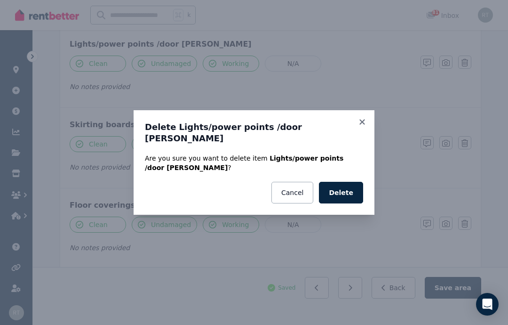
click at [350, 184] on button "Delete" at bounding box center [341, 193] width 44 height 22
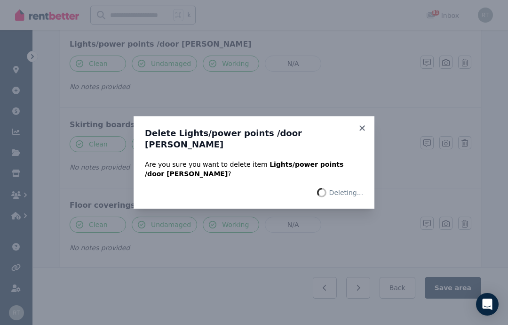
scroll to position [977, 0]
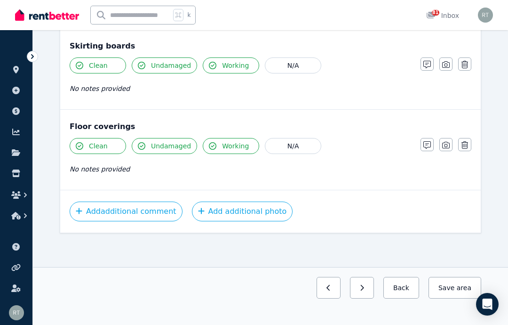
click at [447, 144] on icon "button" at bounding box center [446, 145] width 8 height 8
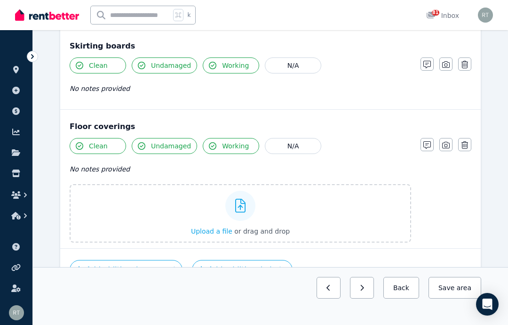
click at [202, 193] on div "Upload a file or drag and drop" at bounding box center [240, 213] width 99 height 56
click at [0, 0] on input "Upload a file or drag and drop" at bounding box center [0, 0] width 0 height 0
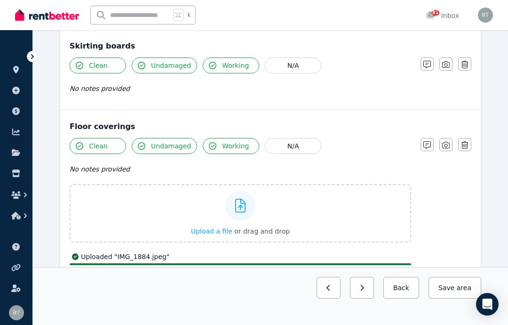
click at [448, 146] on icon "button" at bounding box center [446, 145] width 8 height 8
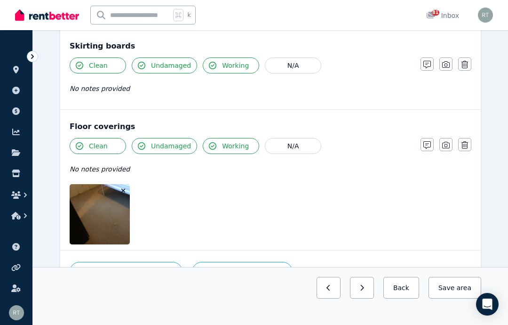
click at [426, 146] on icon "button" at bounding box center [427, 145] width 8 height 8
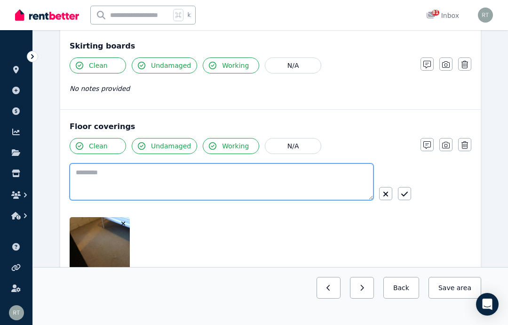
click at [237, 183] on textarea at bounding box center [222, 181] width 304 height 37
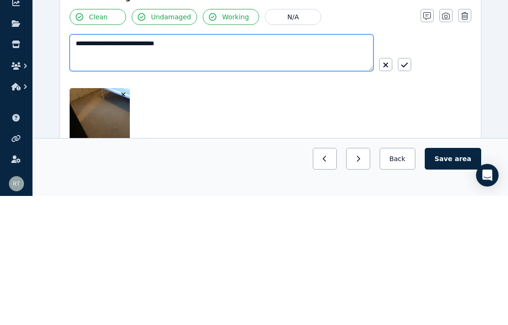
type textarea "**********"
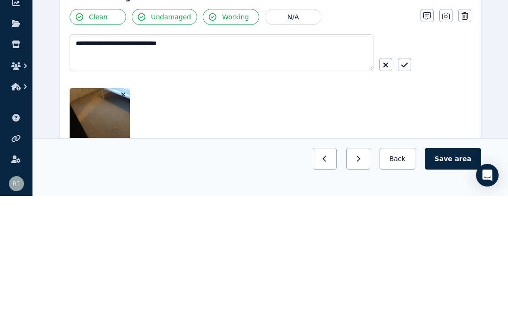
click at [407, 190] on icon "button" at bounding box center [404, 194] width 7 height 8
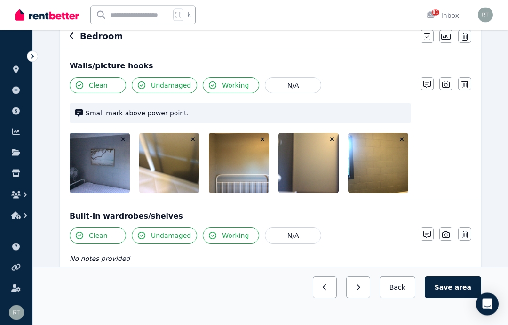
scroll to position [0, 0]
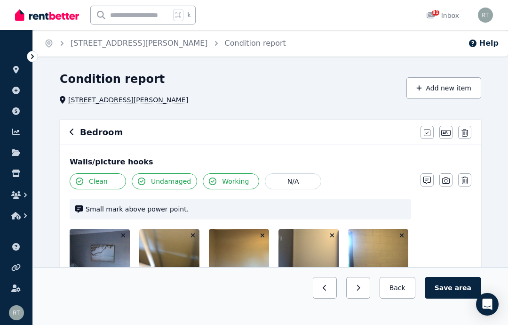
click at [422, 85] on icon "button" at bounding box center [419, 88] width 6 height 7
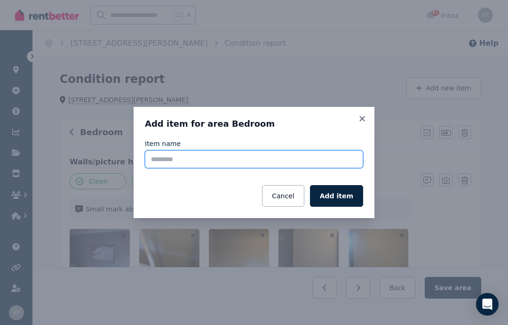
click at [243, 161] on input "Item name" at bounding box center [254, 159] width 218 height 18
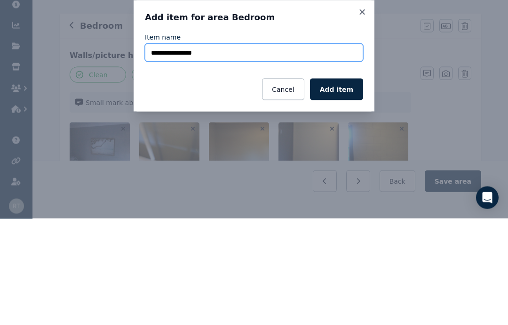
type input "**********"
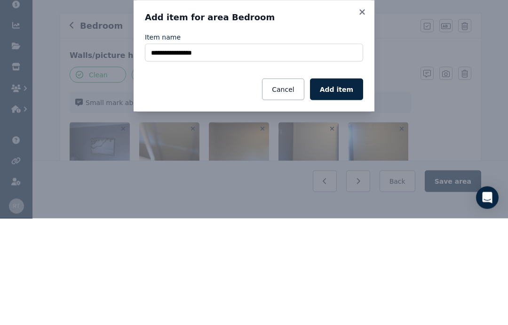
click at [345, 185] on button "Add item" at bounding box center [336, 196] width 53 height 22
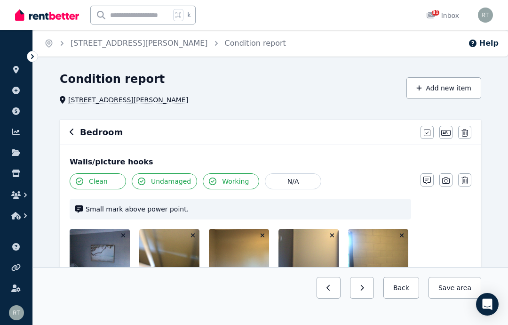
click at [422, 85] on icon "button" at bounding box center [419, 88] width 6 height 7
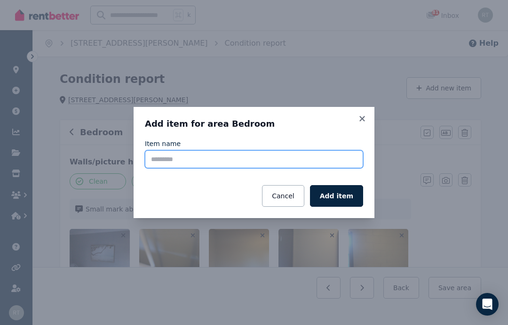
click at [231, 159] on input "Item name" at bounding box center [254, 159] width 218 height 18
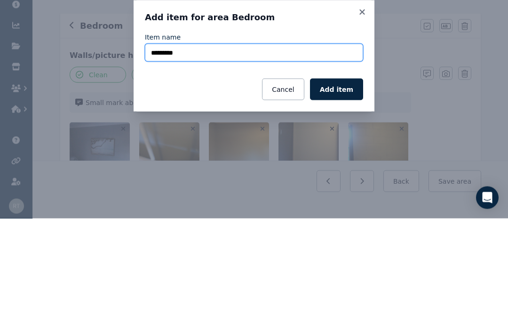
type input "********"
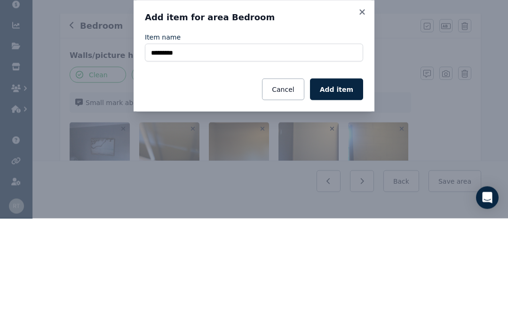
click at [348, 185] on button "Add item" at bounding box center [336, 196] width 53 height 22
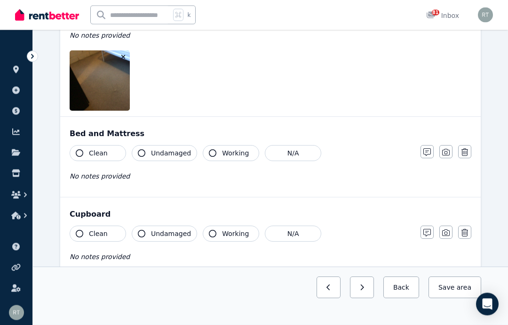
scroll to position [1109, 0]
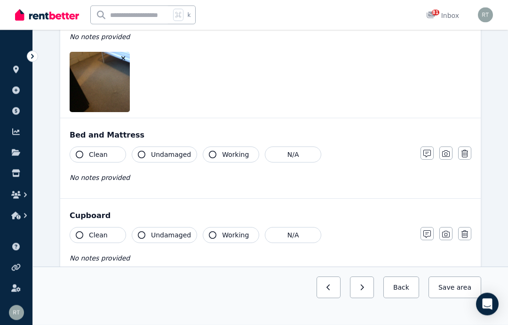
click at [85, 152] on button "Clean" at bounding box center [98, 155] width 56 height 16
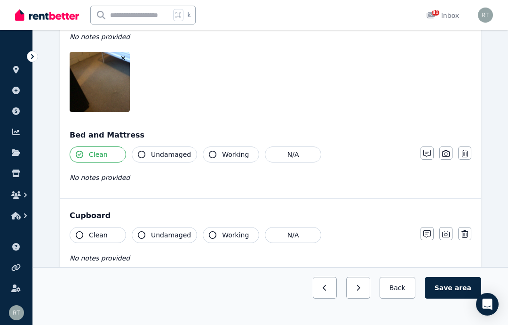
click at [145, 158] on button "Undamaged" at bounding box center [164, 154] width 65 height 16
click at [215, 158] on button "Working" at bounding box center [231, 154] width 56 height 16
click at [447, 154] on icon "button" at bounding box center [446, 153] width 8 height 7
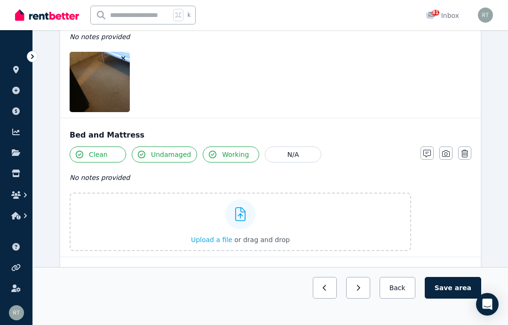
click at [205, 239] on span "Upload a file" at bounding box center [211, 240] width 41 height 8
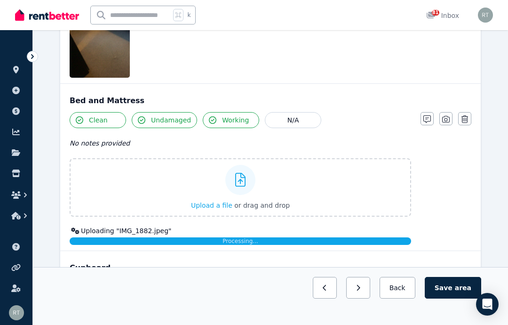
scroll to position [1150, 0]
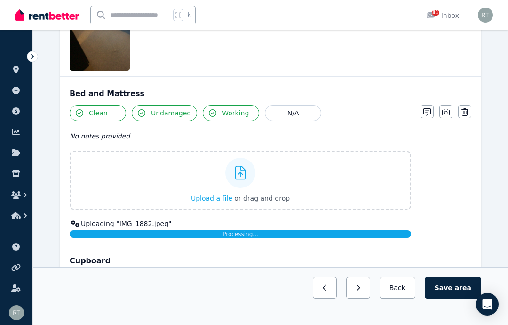
click at [429, 113] on icon "button" at bounding box center [427, 112] width 8 height 8
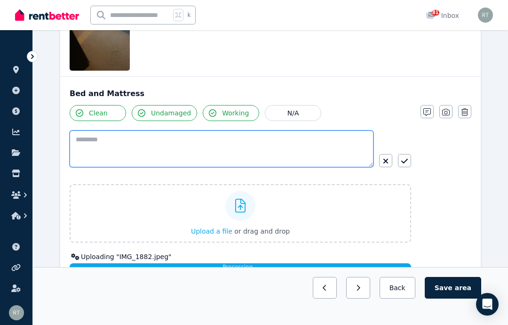
click at [215, 144] on textarea at bounding box center [222, 148] width 304 height 37
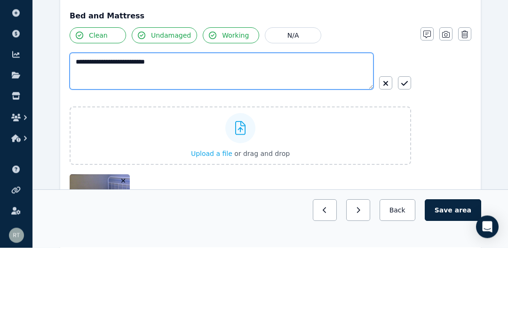
type textarea "**********"
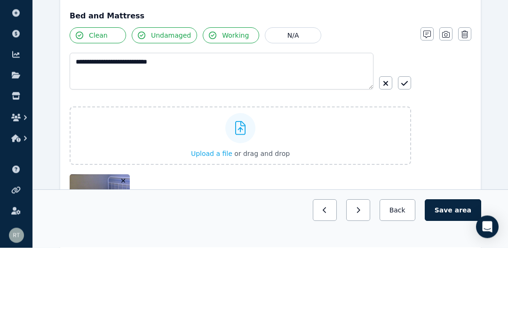
click at [405, 157] on icon "button" at bounding box center [404, 161] width 7 height 8
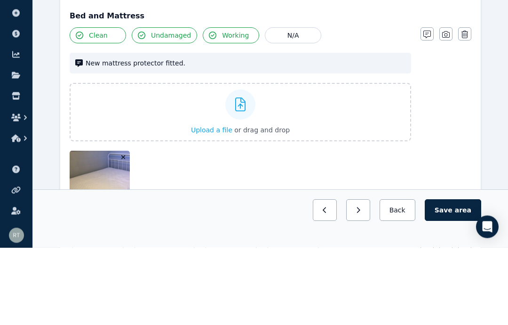
scroll to position [1228, 0]
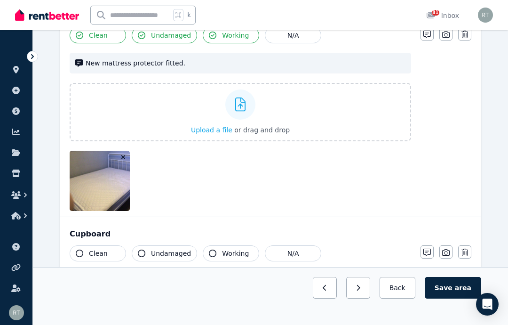
click at [449, 36] on icon "button" at bounding box center [446, 35] width 8 height 8
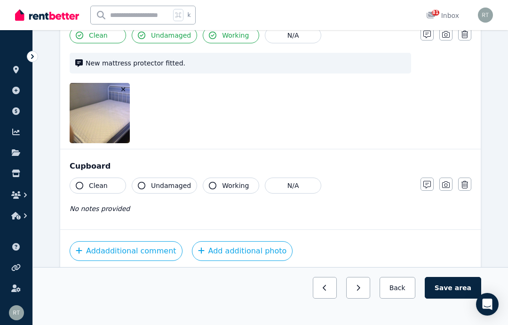
click at [85, 192] on button "Clean" at bounding box center [98, 185] width 56 height 16
click at [217, 189] on button "Working" at bounding box center [231, 185] width 56 height 16
click at [427, 188] on icon "button" at bounding box center [427, 185] width 8 height 8
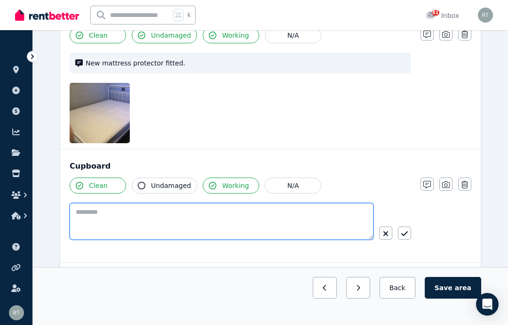
click at [251, 223] on textarea at bounding box center [222, 221] width 304 height 37
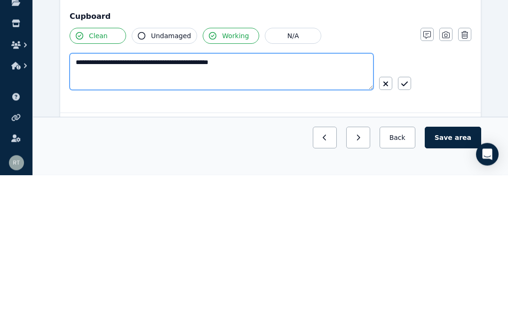
click at [146, 203] on textarea "**********" at bounding box center [222, 221] width 304 height 37
type textarea "**********"
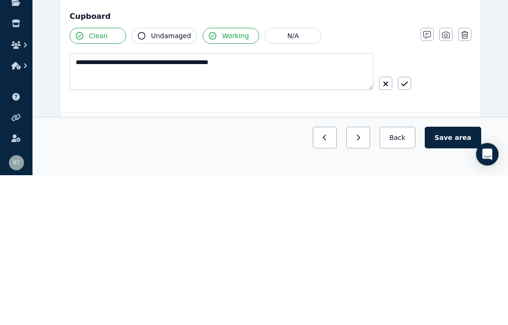
click at [406, 231] on icon "button" at bounding box center [404, 233] width 7 height 5
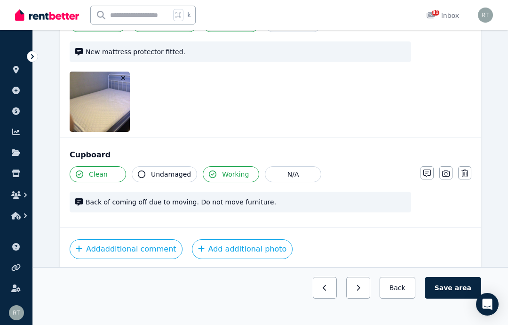
click at [455, 298] on button "Save area" at bounding box center [453, 288] width 56 height 22
